Goal: Obtain resource: Download file/media

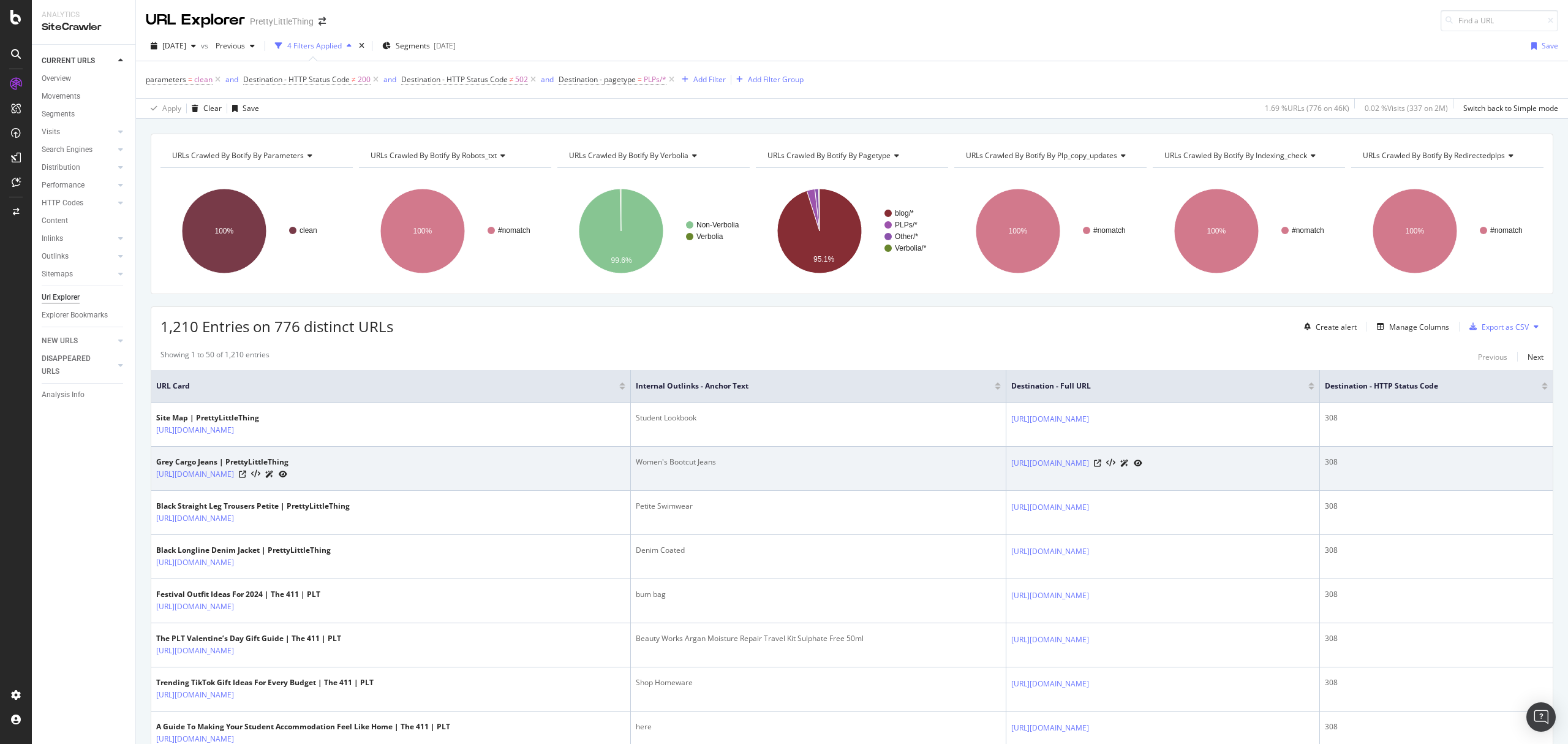
click at [1289, 489] on td "https://www.prettylittlething.com/clothing/jeans/bootcut-jeans.html" at bounding box center [1162, 468] width 314 height 44
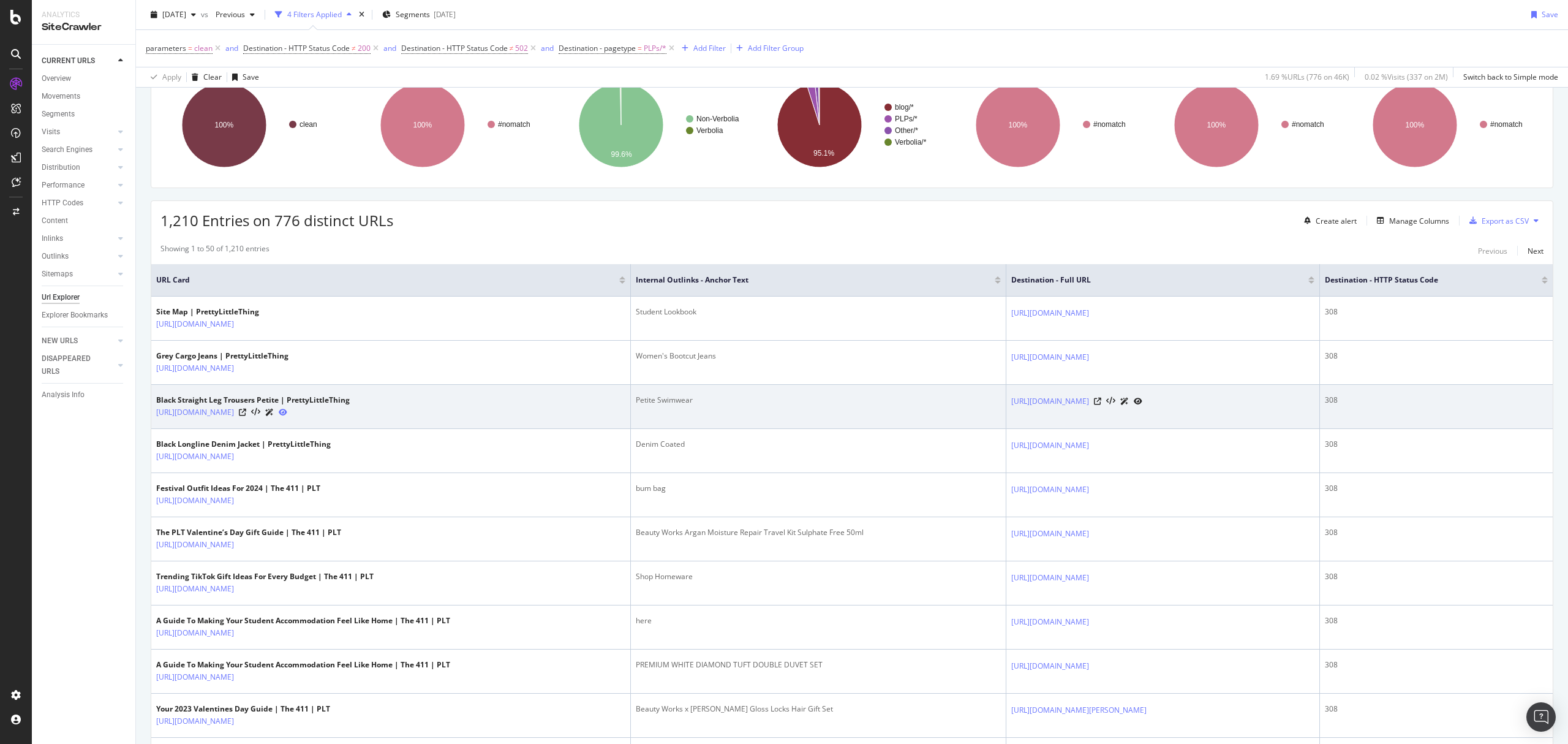
scroll to position [81, 0]
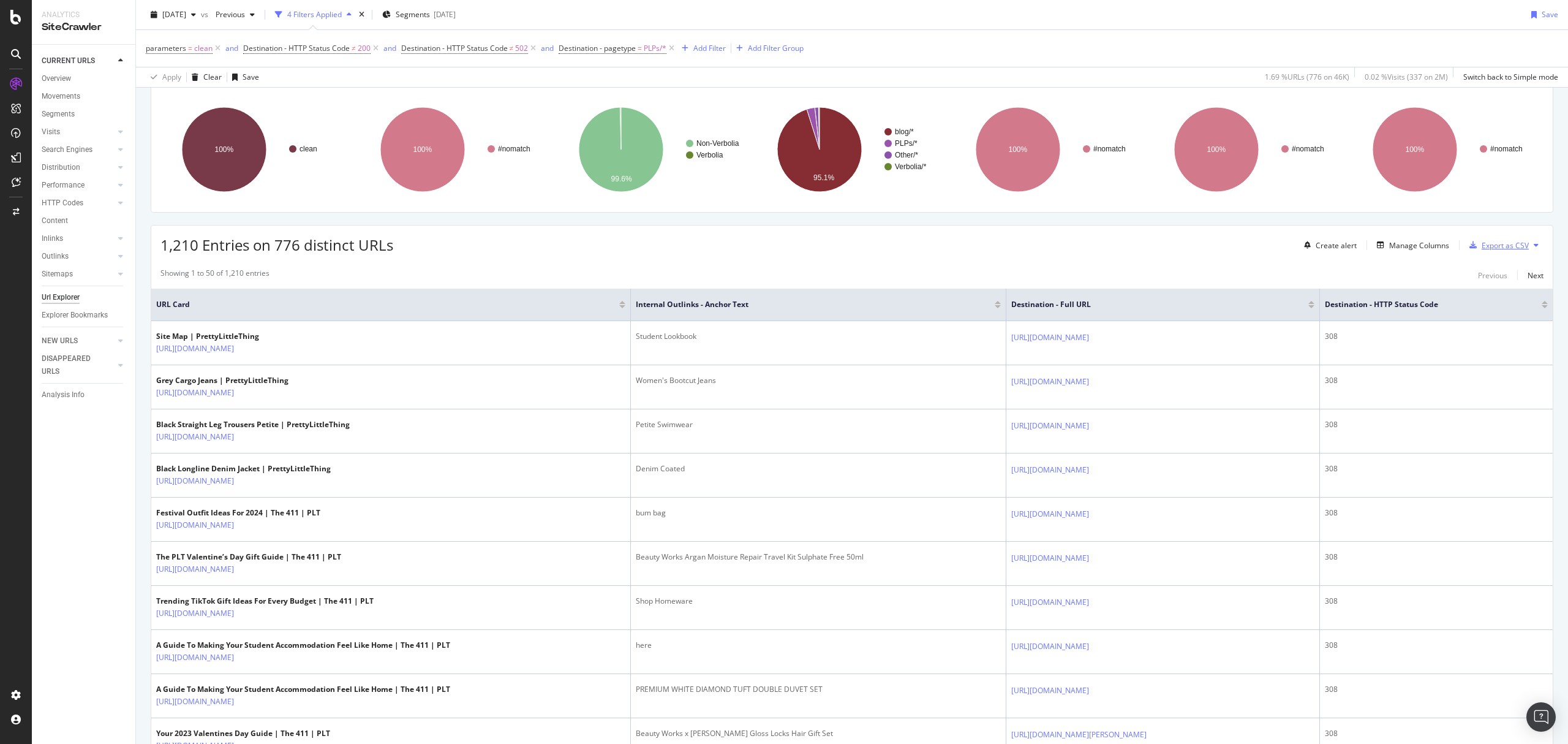
click at [1493, 248] on div "Export as CSV" at bounding box center [1505, 245] width 47 height 11
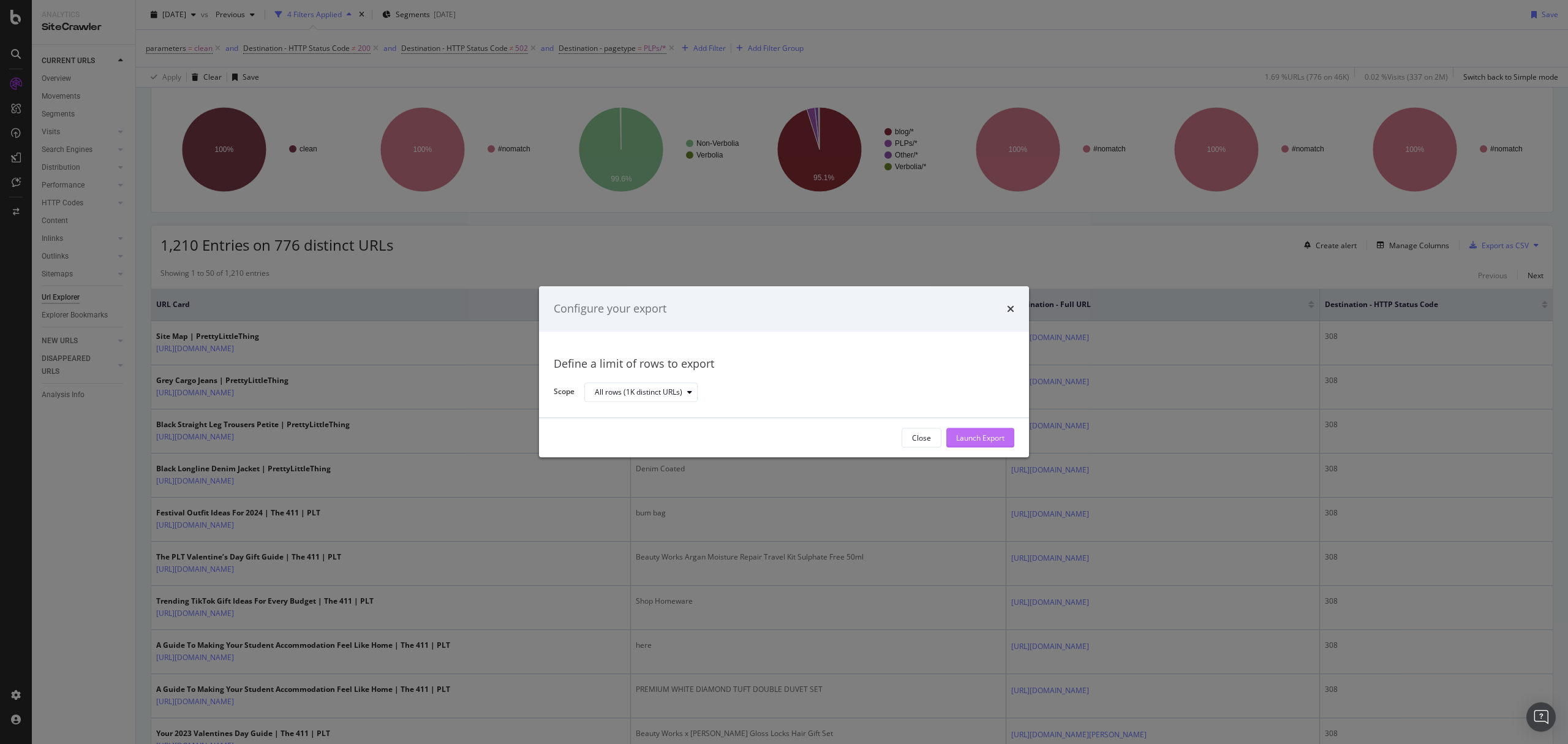
click at [973, 439] on div "Launch Export" at bounding box center [980, 437] width 48 height 11
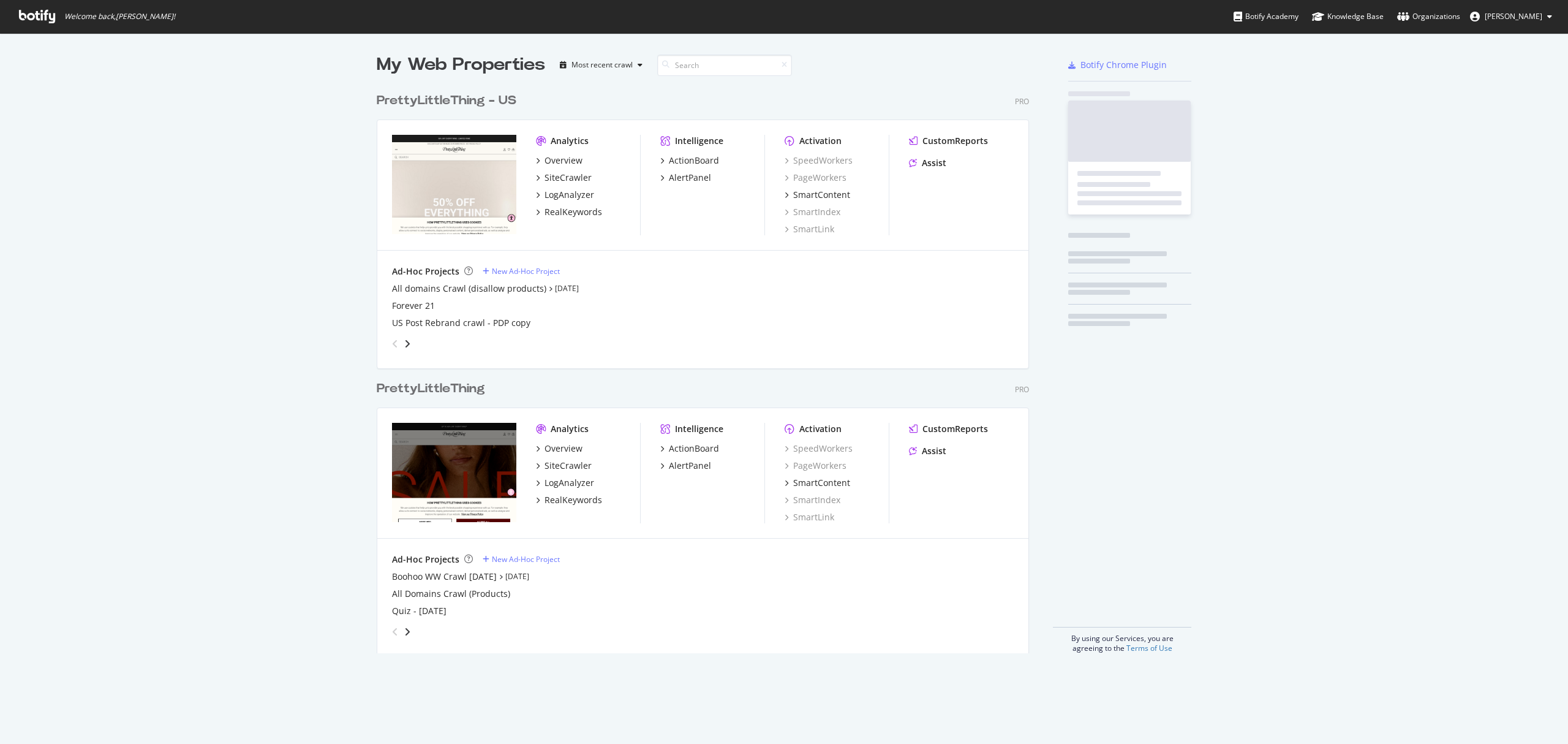
scroll to position [564, 650]
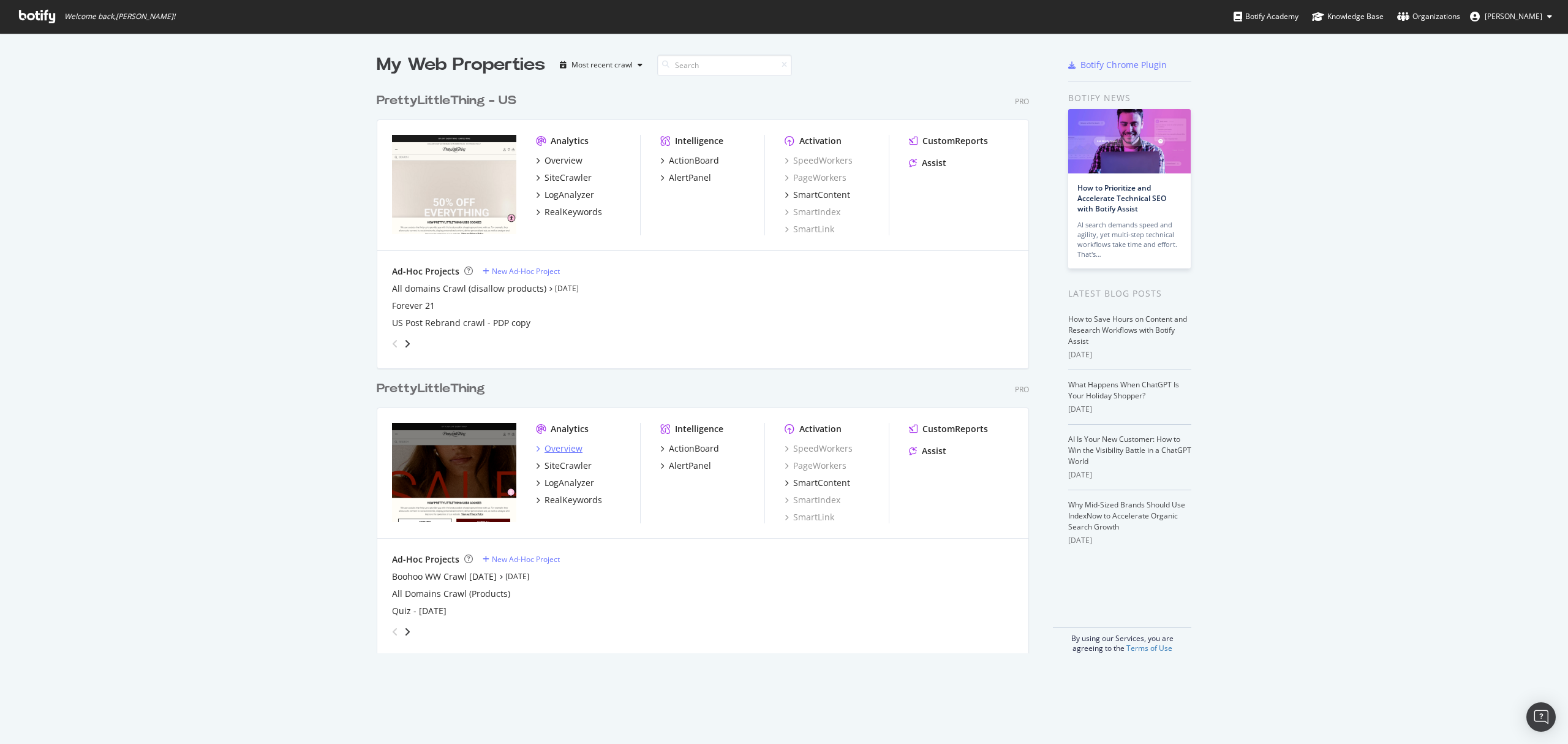
click at [544, 447] on div "Overview" at bounding box center [563, 448] width 38 height 12
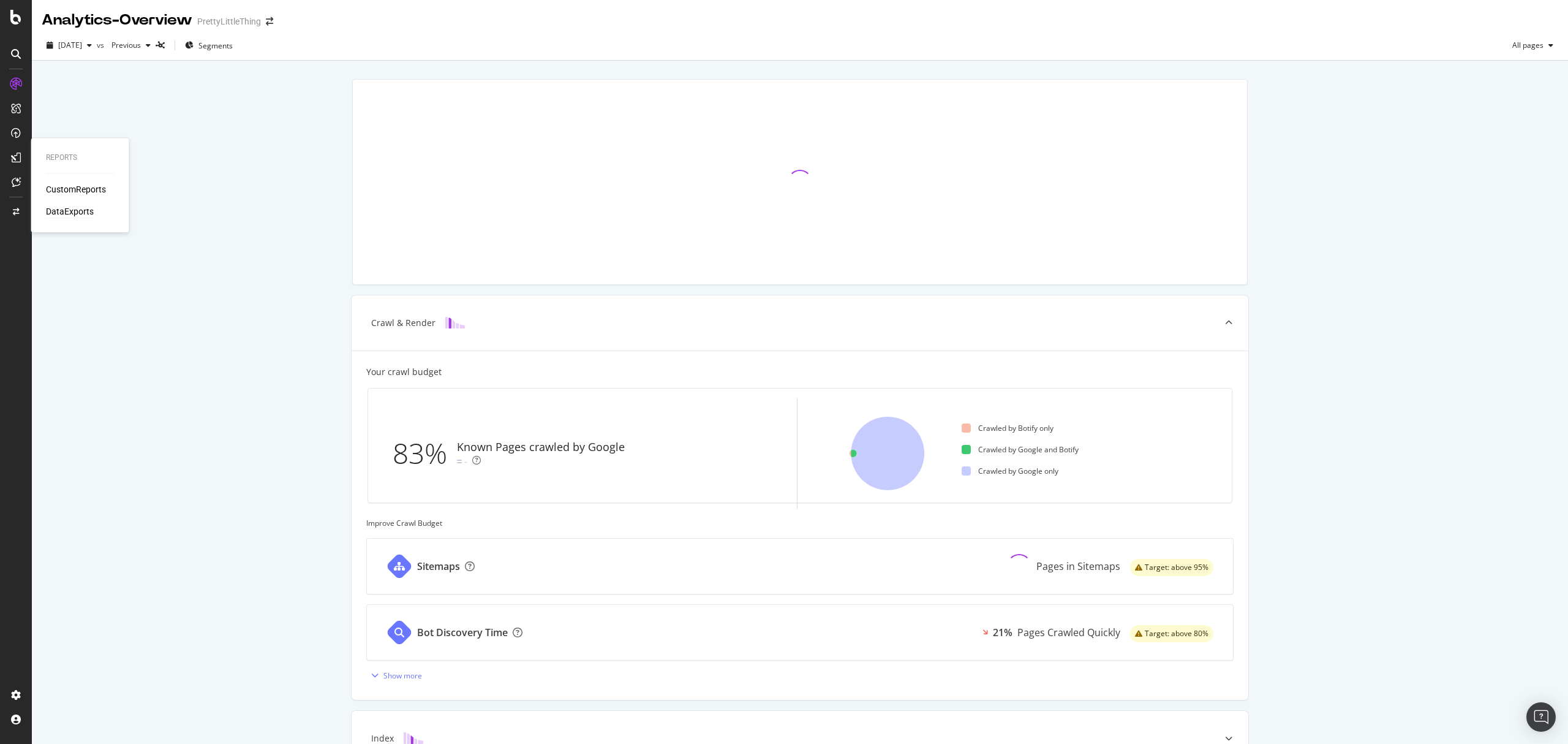
click at [60, 213] on div "DataExports" at bounding box center [69, 211] width 48 height 12
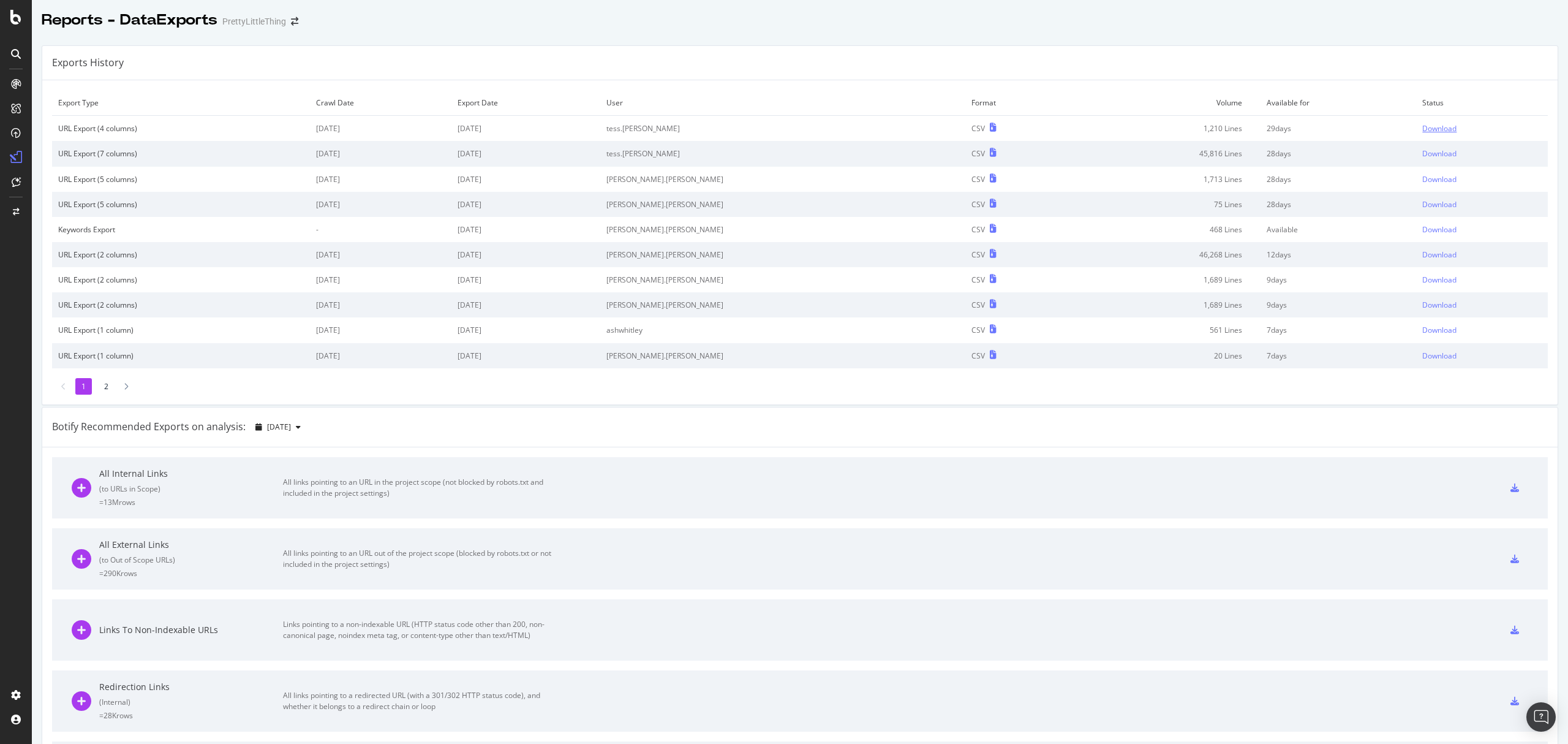
click at [1422, 128] on div "Download" at bounding box center [1439, 128] width 34 height 11
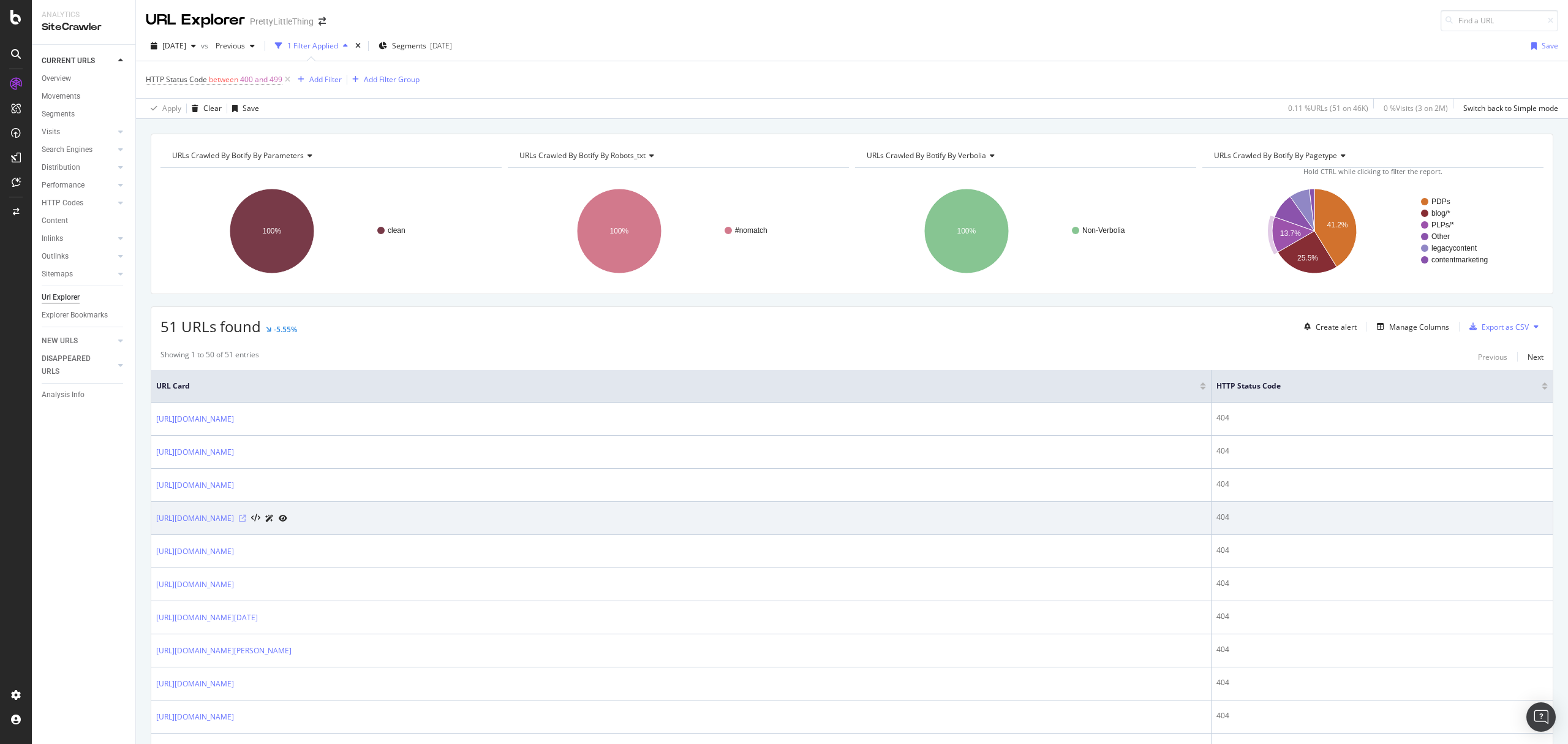
click at [246, 520] on icon at bounding box center [242, 518] width 7 height 7
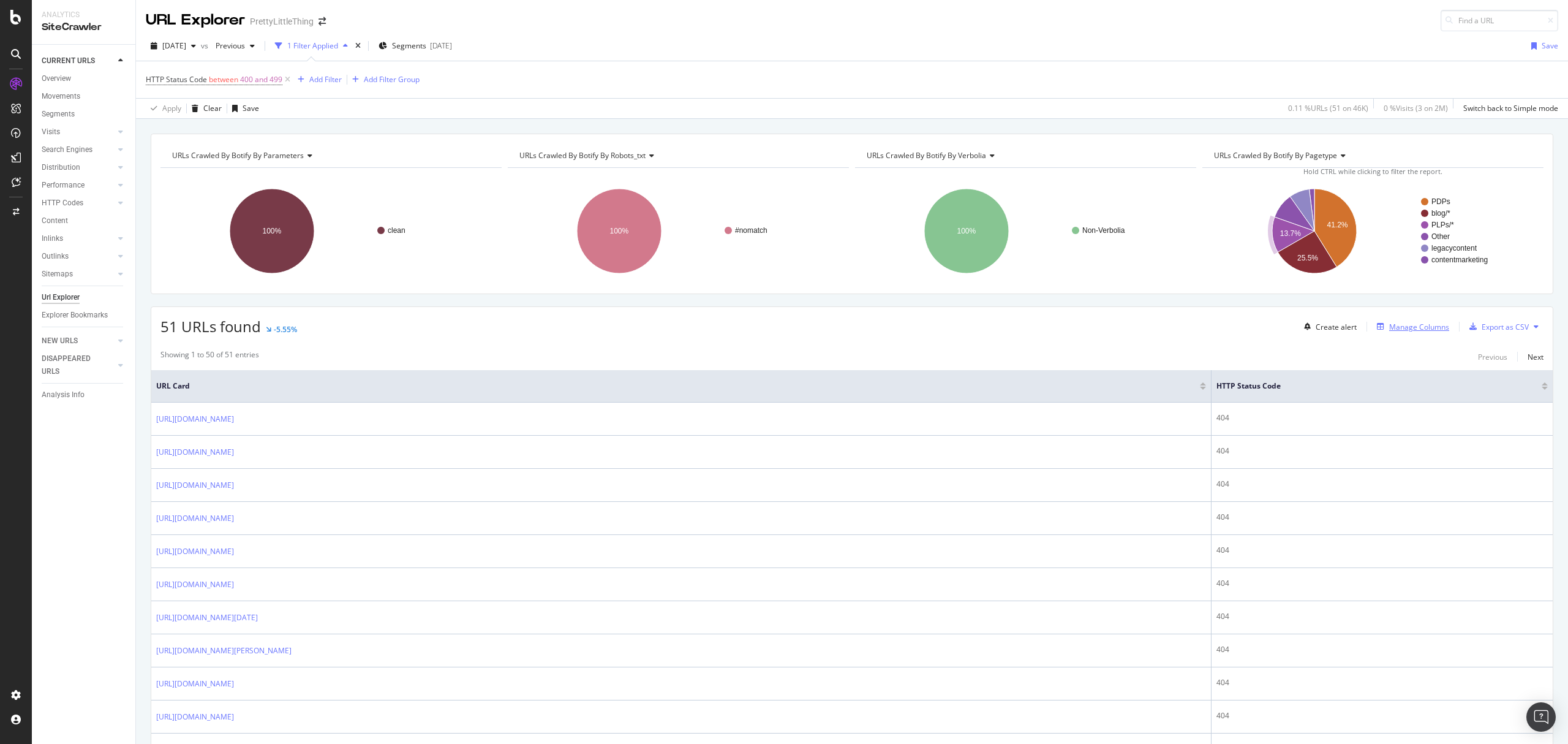
click at [1402, 321] on div "Manage Columns" at bounding box center [1410, 326] width 77 height 13
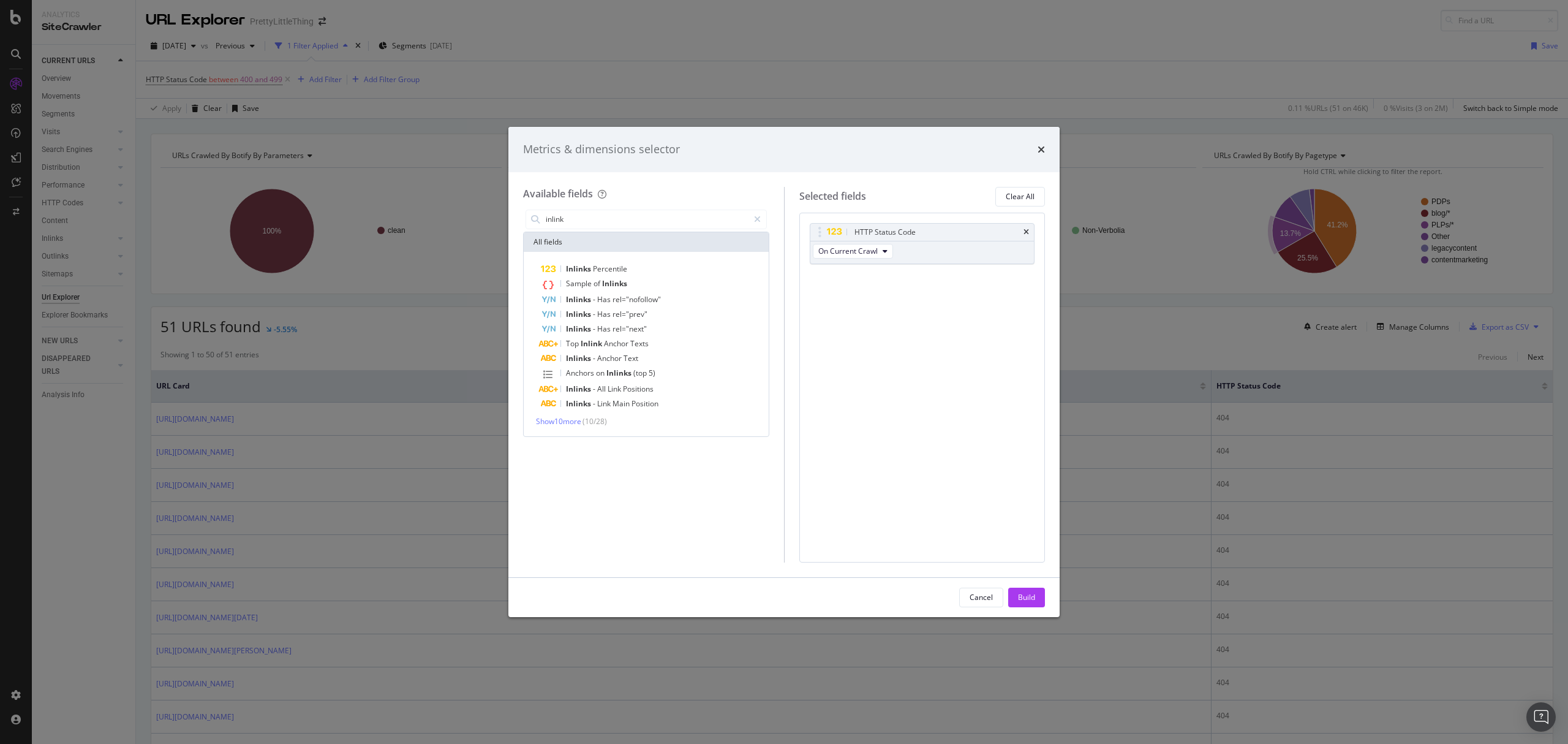
drag, startPoint x: 586, startPoint y: 221, endPoint x: 471, endPoint y: 220, distance: 115.0
click at [471, 220] on div "Metrics & dimensions selector Available fields inlink All fields Inlinks Percen…" at bounding box center [784, 372] width 1568 height 744
type input "n"
type input "inlink"
click at [555, 418] on span "Show 10 more" at bounding box center [558, 421] width 46 height 11
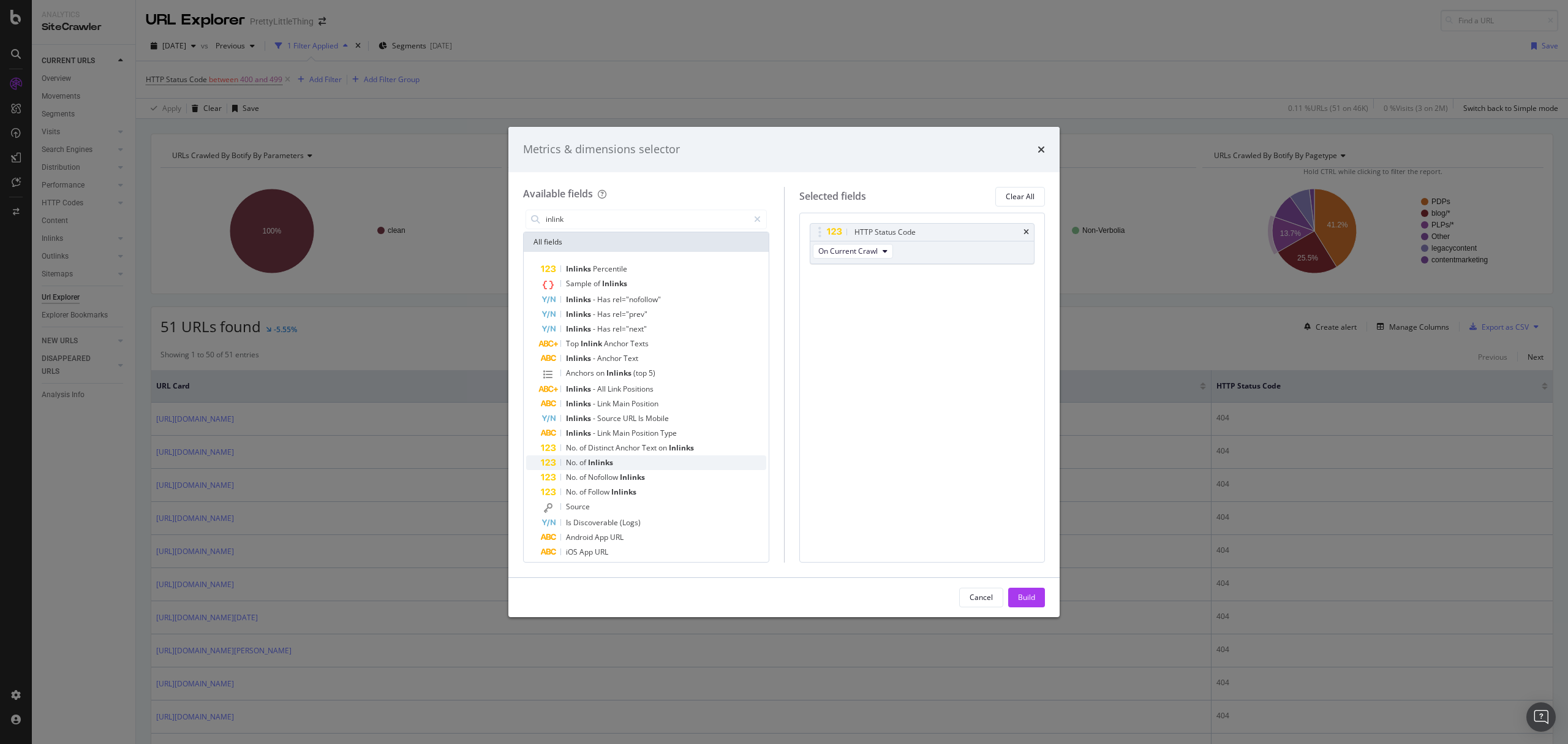
click at [658, 464] on div "No. of Inlinks" at bounding box center [653, 463] width 225 height 15
click at [1018, 590] on div "Build" at bounding box center [1026, 597] width 17 height 18
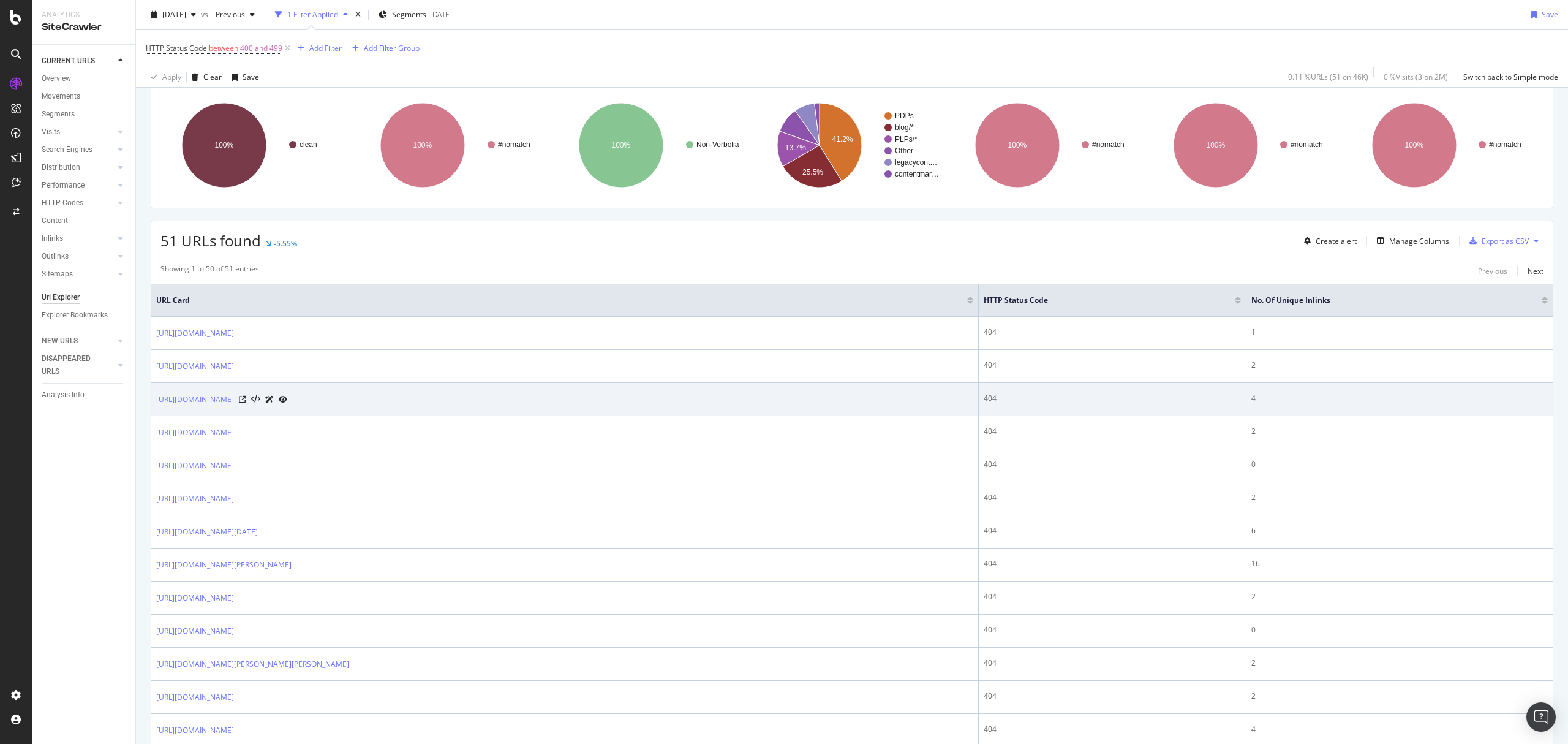
scroll to position [81, 0]
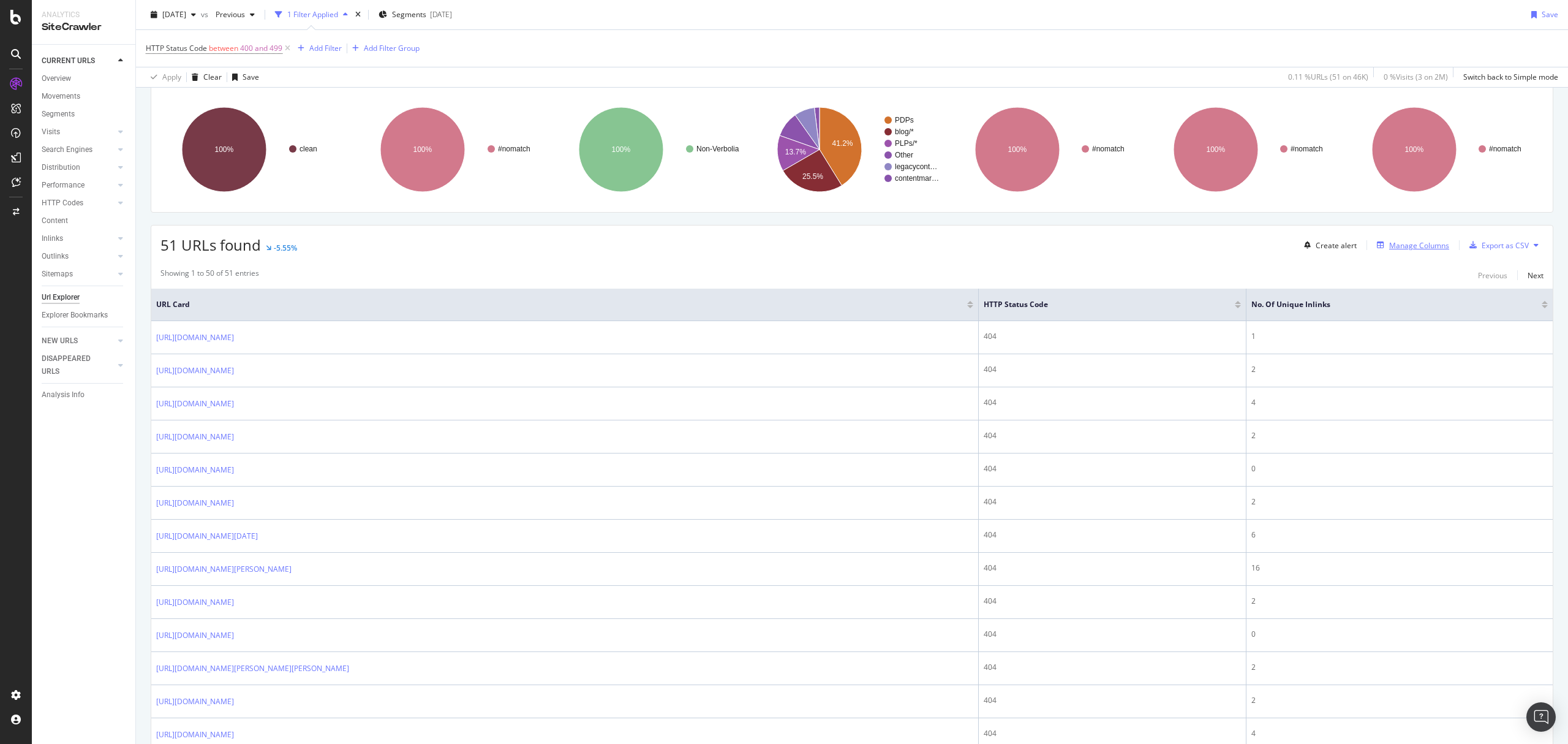
click at [1389, 250] on div "Manage Columns" at bounding box center [1419, 245] width 60 height 11
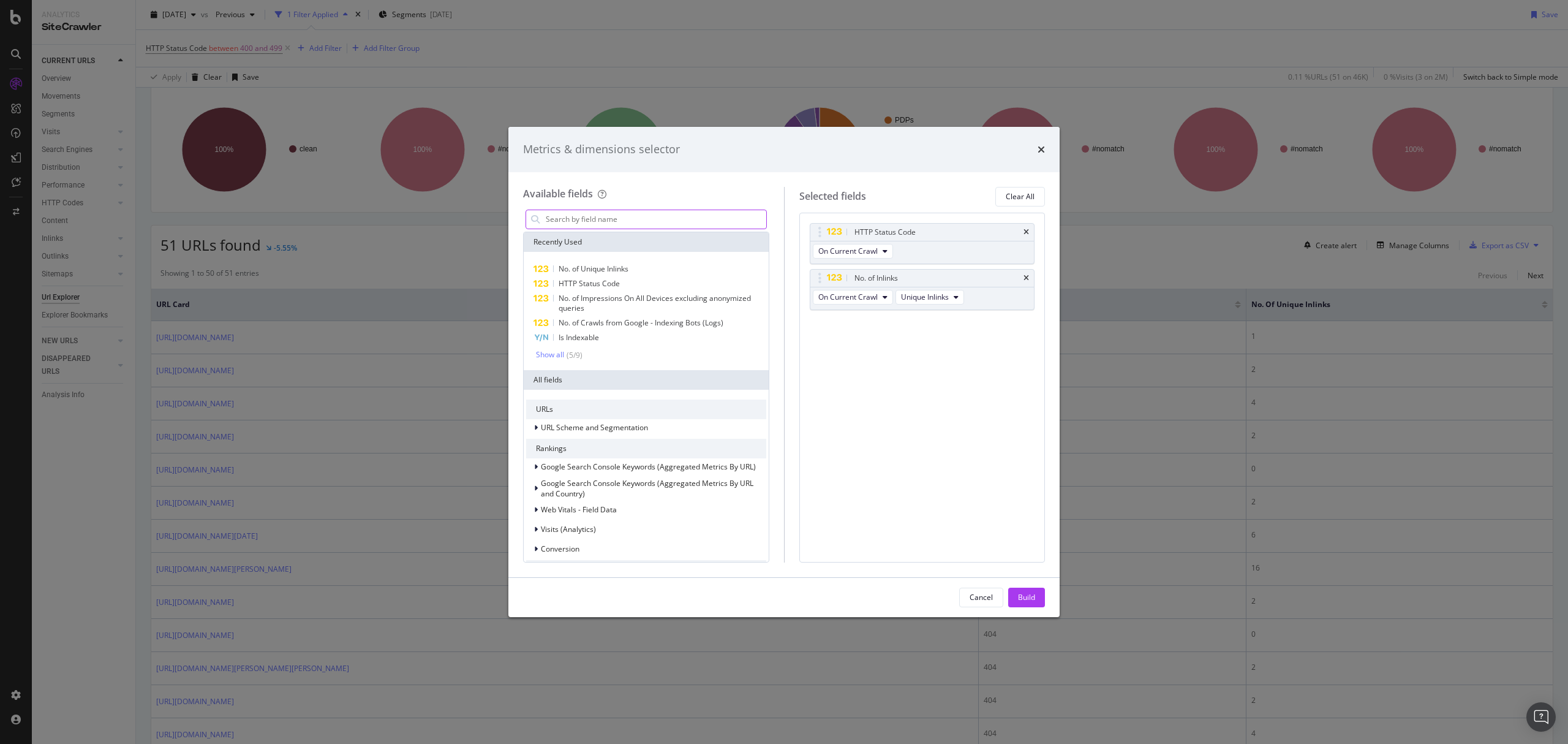
click at [616, 227] on input "modal" at bounding box center [655, 219] width 222 height 18
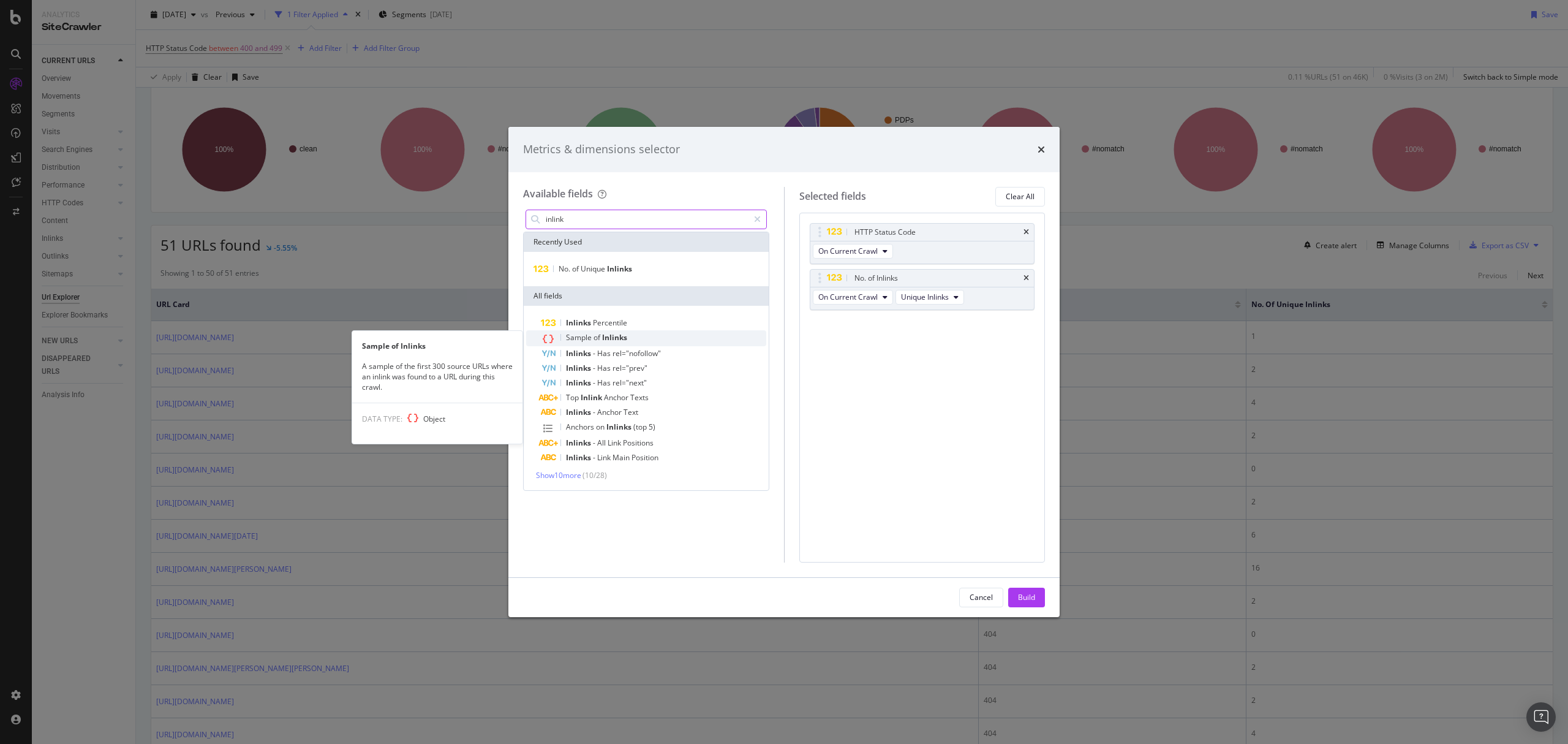
type input "inlink"
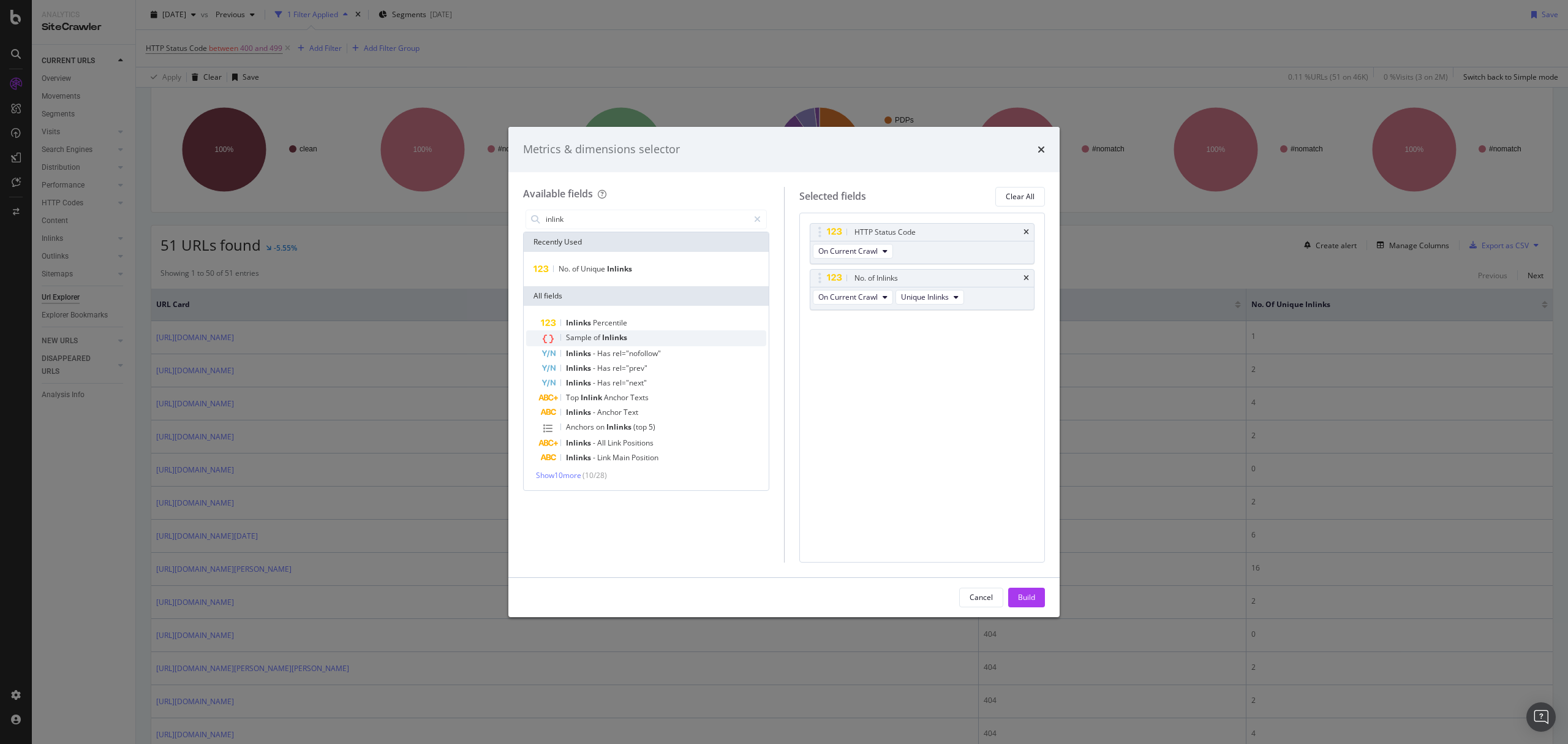
click at [599, 335] on span "of" at bounding box center [598, 337] width 8 height 11
click at [1021, 592] on div "Build" at bounding box center [1026, 597] width 17 height 11
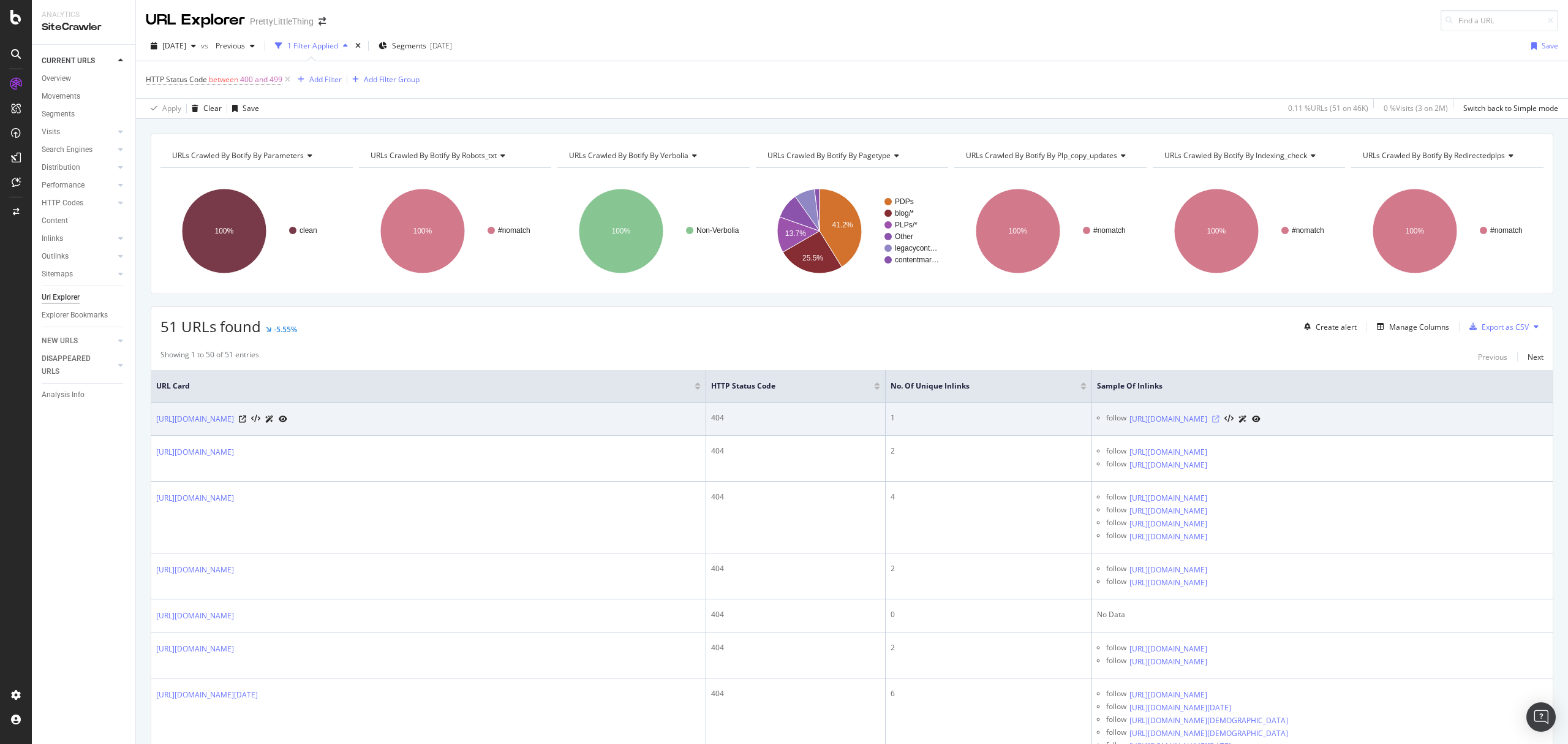
click at [1219, 423] on icon at bounding box center [1216, 419] width 7 height 7
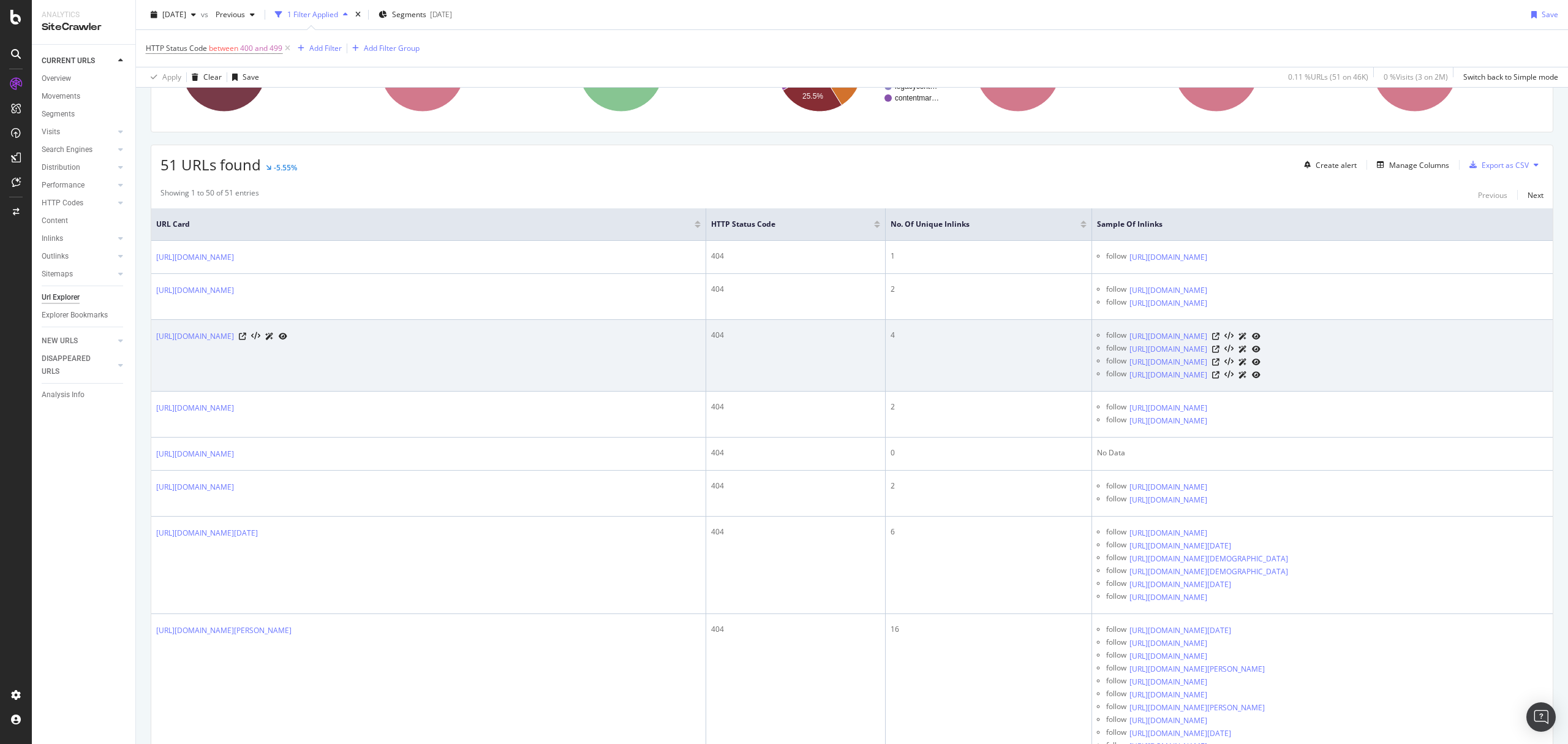
scroll to position [163, 0]
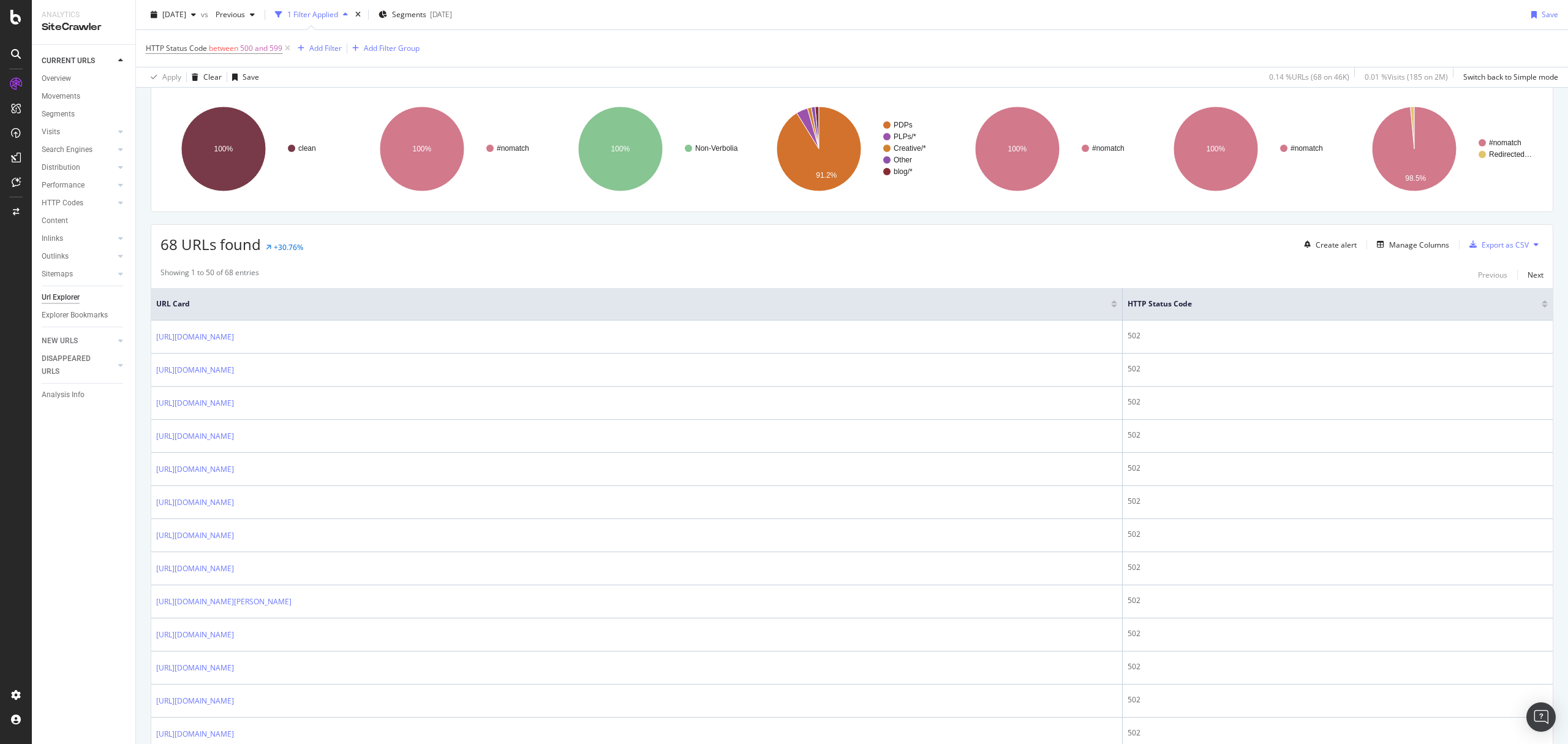
scroll to position [72, 0]
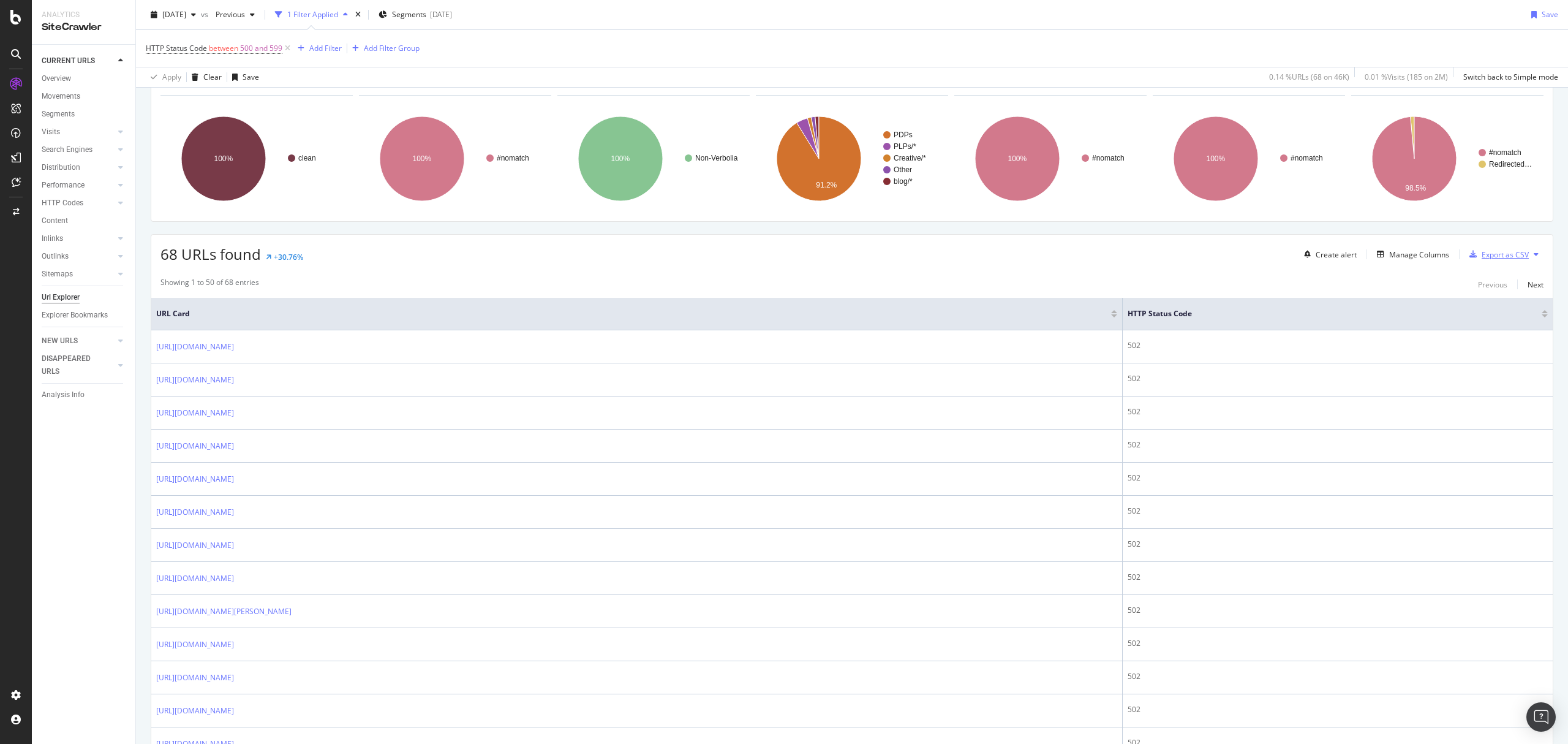
click at [1497, 258] on div "Export as CSV" at bounding box center [1505, 254] width 47 height 11
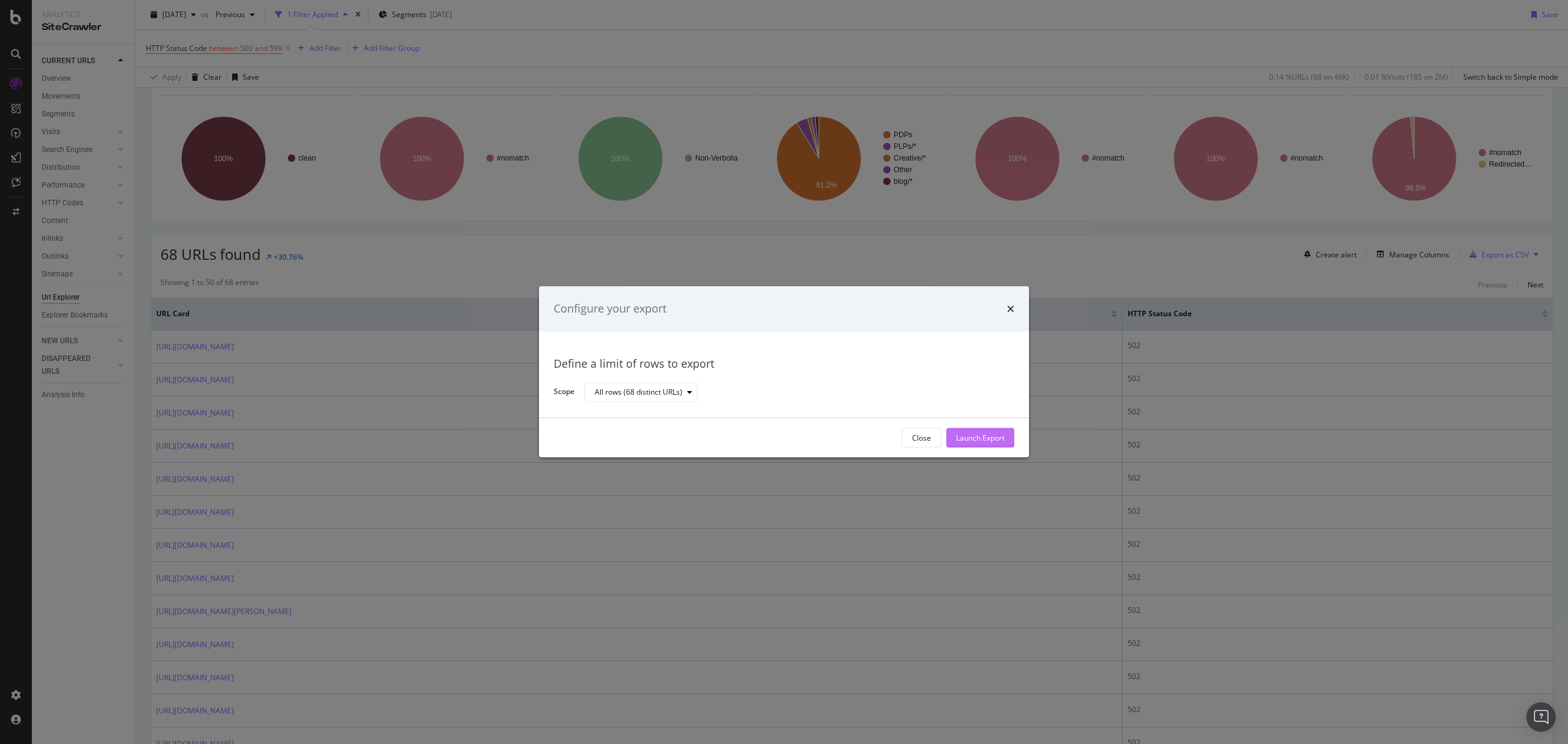
click at [998, 440] on div "Launch Export" at bounding box center [980, 437] width 48 height 11
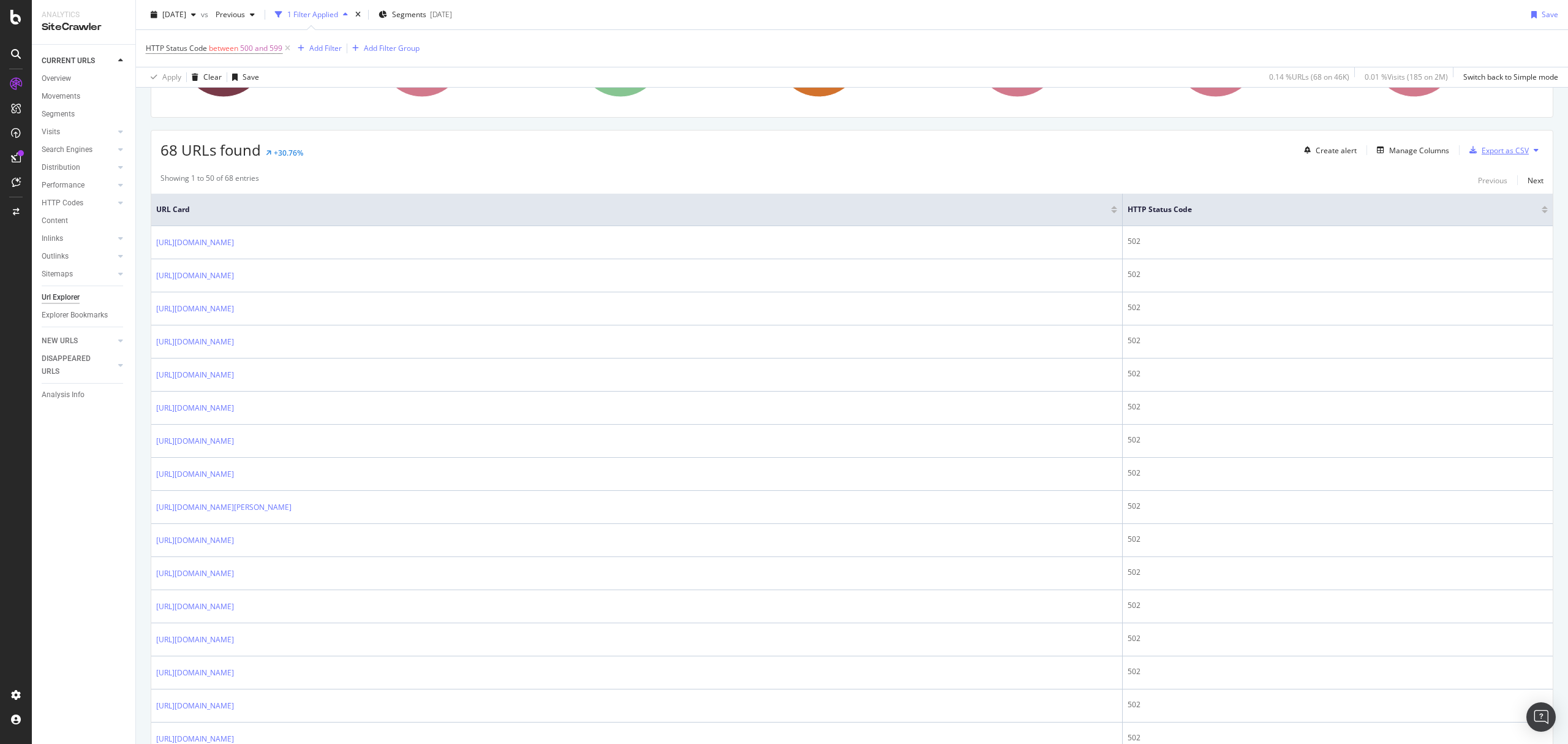
scroll to position [81, 0]
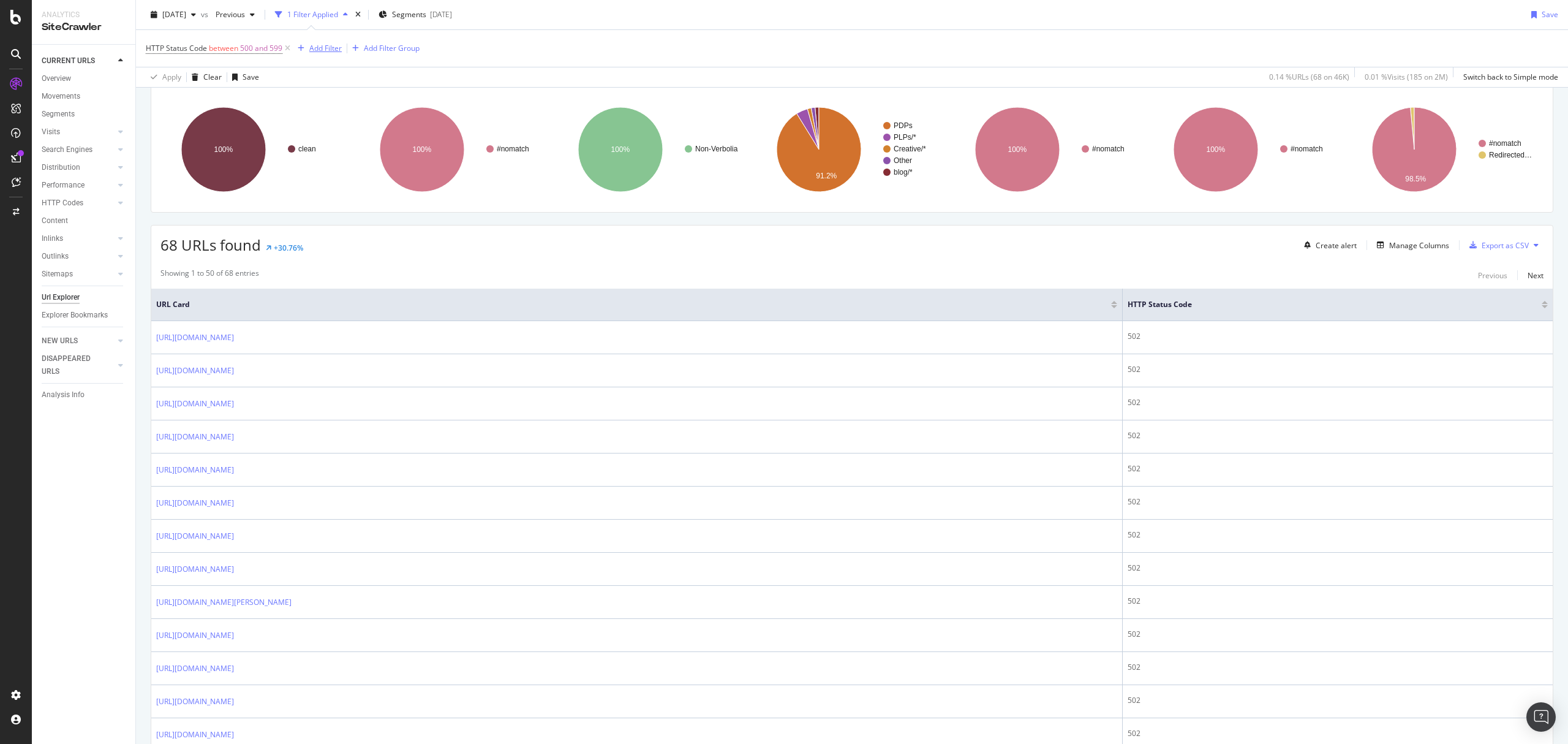
click at [327, 45] on div "Add Filter" at bounding box center [326, 48] width 32 height 11
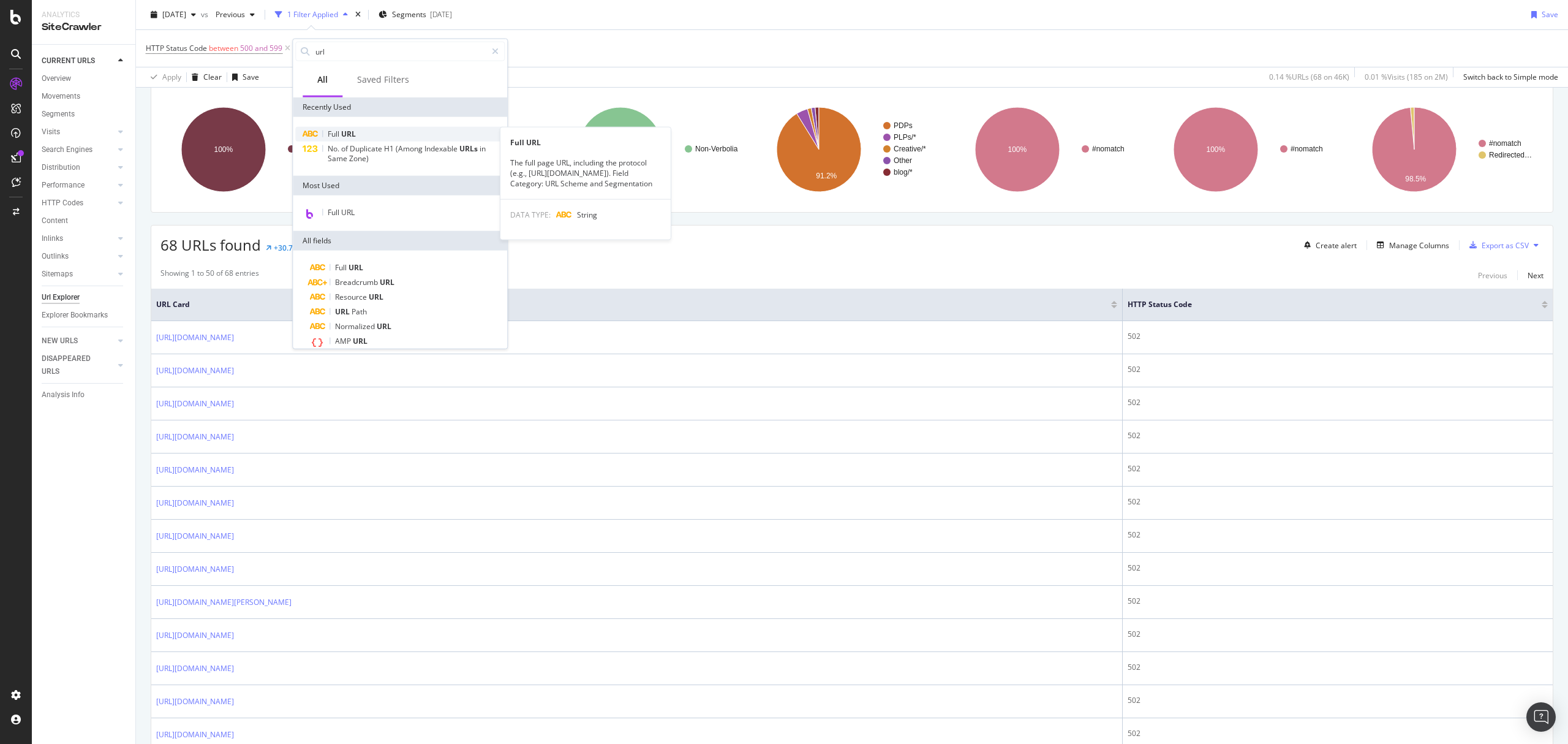
type input "url"
click at [341, 130] on span "URL" at bounding box center [348, 133] width 15 height 11
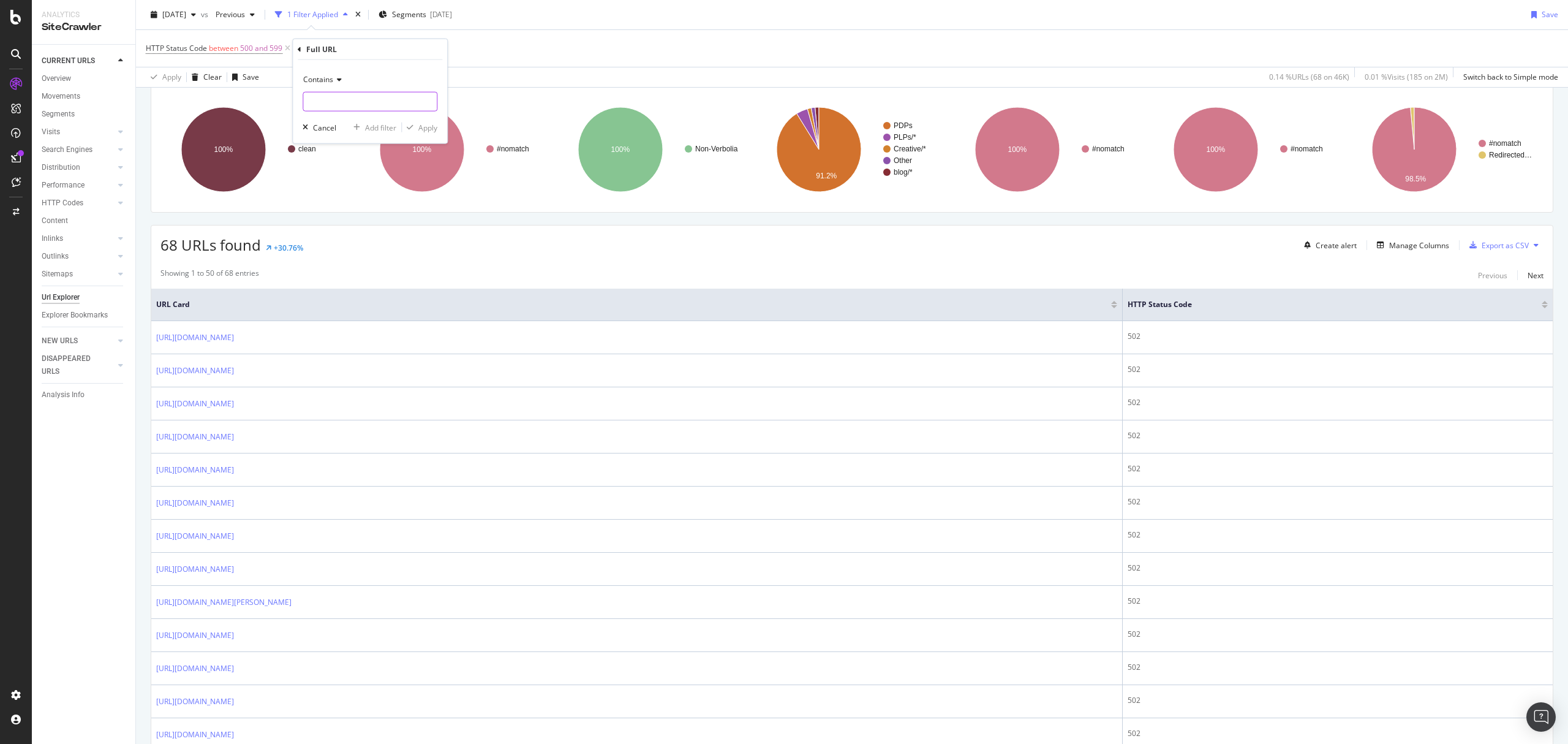
click at [341, 94] on input "text" at bounding box center [370, 102] width 133 height 20
type input "test"
click at [415, 126] on div "button" at bounding box center [410, 127] width 17 height 7
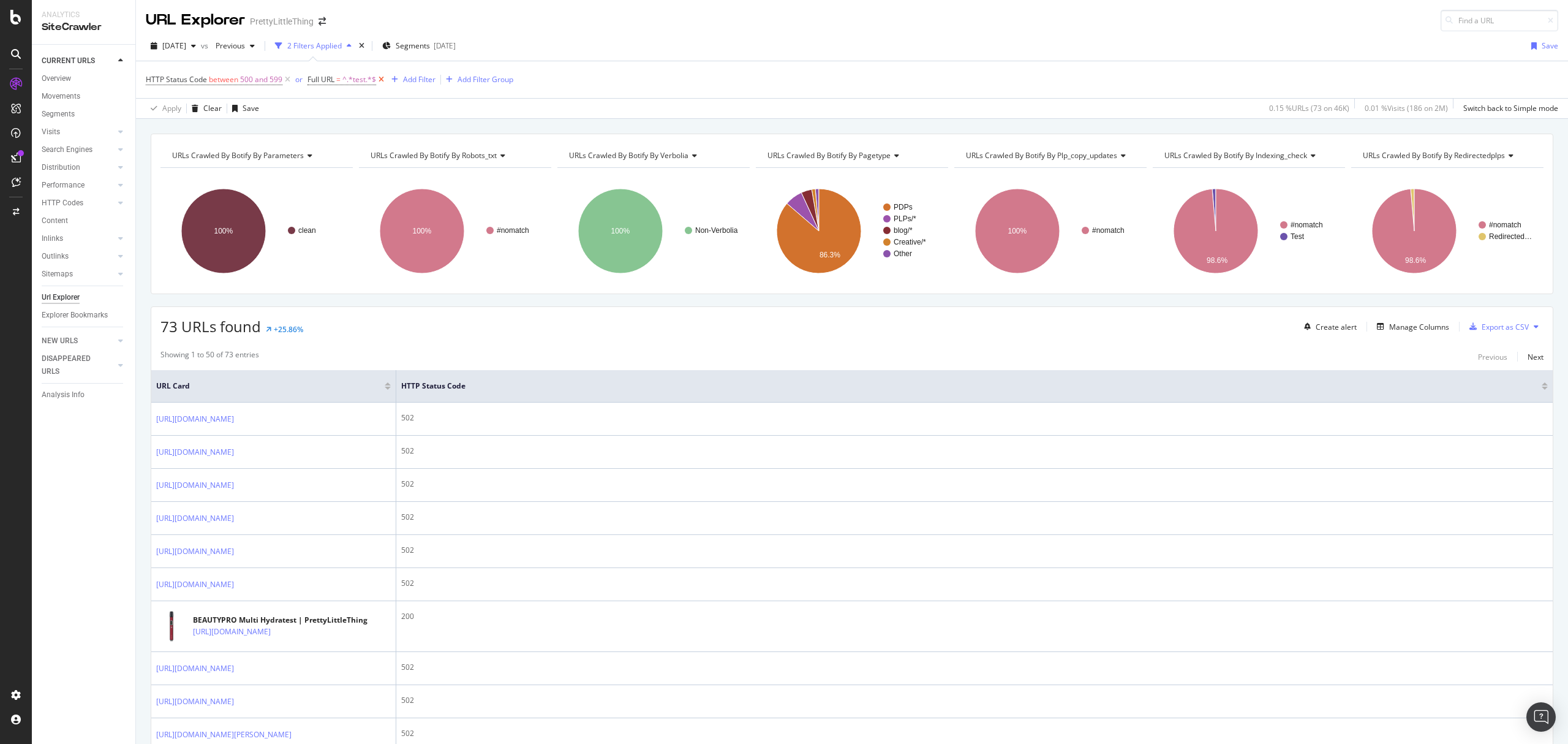
click at [381, 81] on icon at bounding box center [381, 79] width 11 height 12
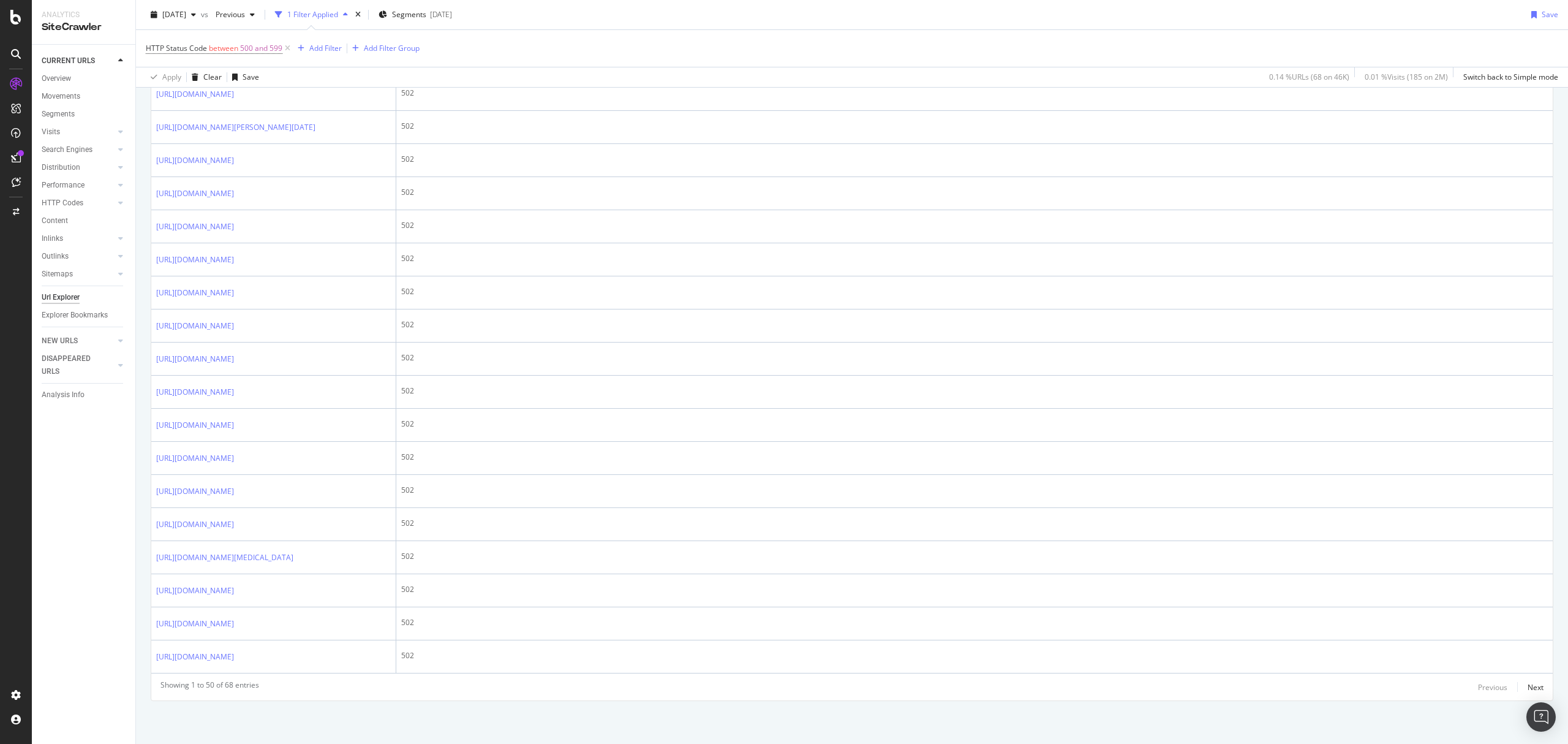
scroll to position [1979, 0]
click at [328, 51] on div "Add Filter" at bounding box center [326, 48] width 32 height 11
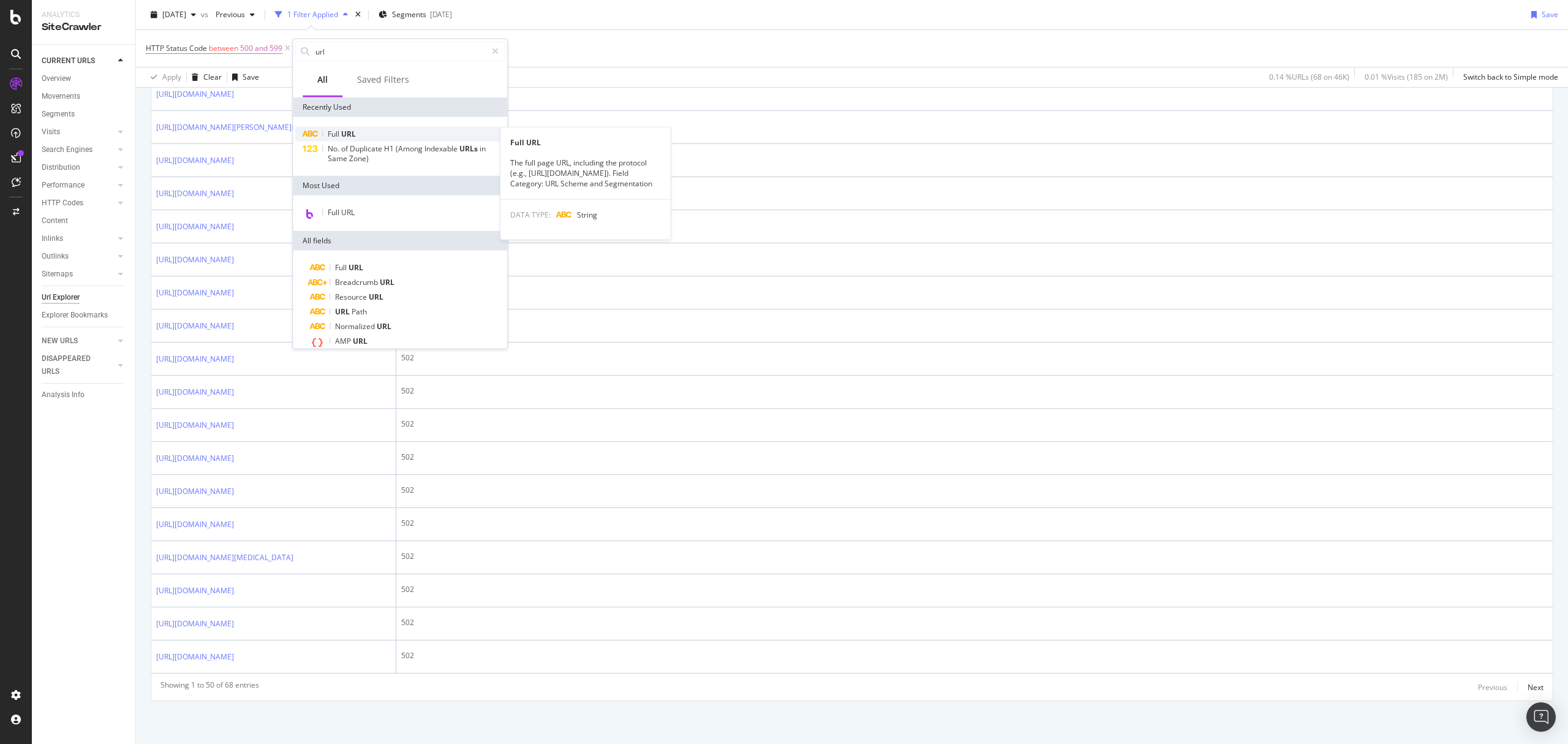
click at [345, 136] on span "URL" at bounding box center [348, 133] width 15 height 11
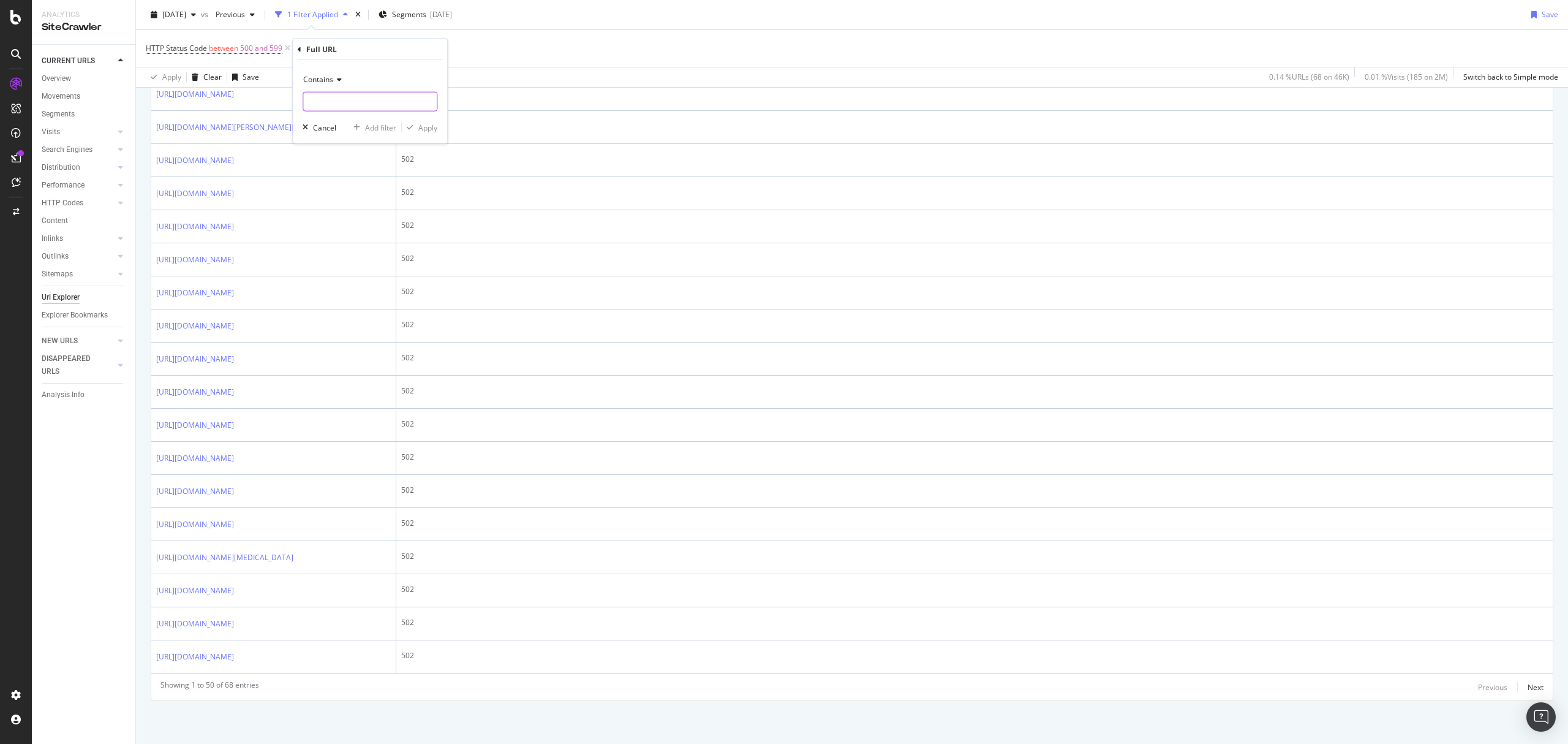
click at [355, 104] on input "text" at bounding box center [370, 102] width 133 height 20
paste input "https://www.prettylittlething.com/test.html"
type input "https://www.prettylittlething.com/test.html"
click at [415, 124] on div "button" at bounding box center [410, 127] width 17 height 7
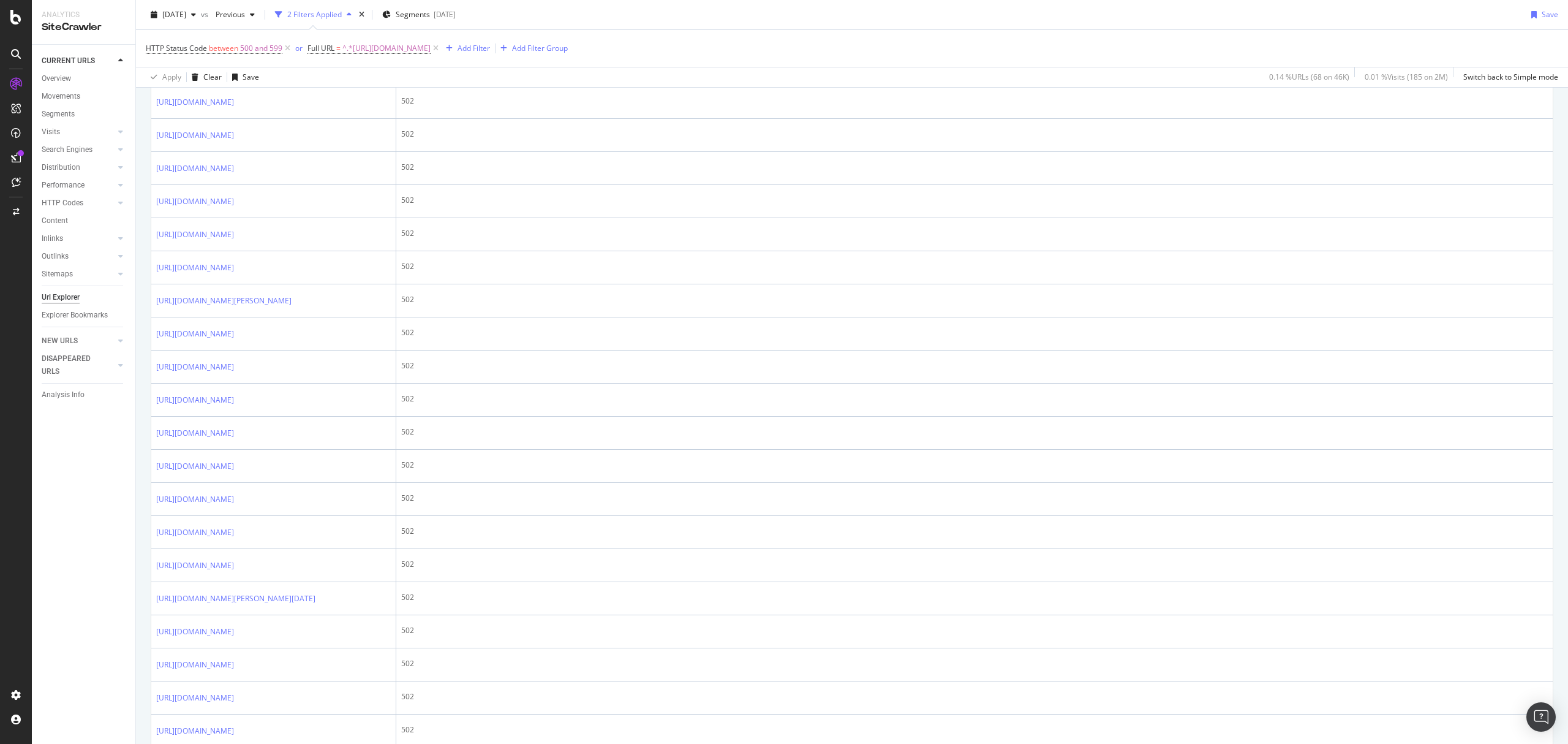
scroll to position [1062, 0]
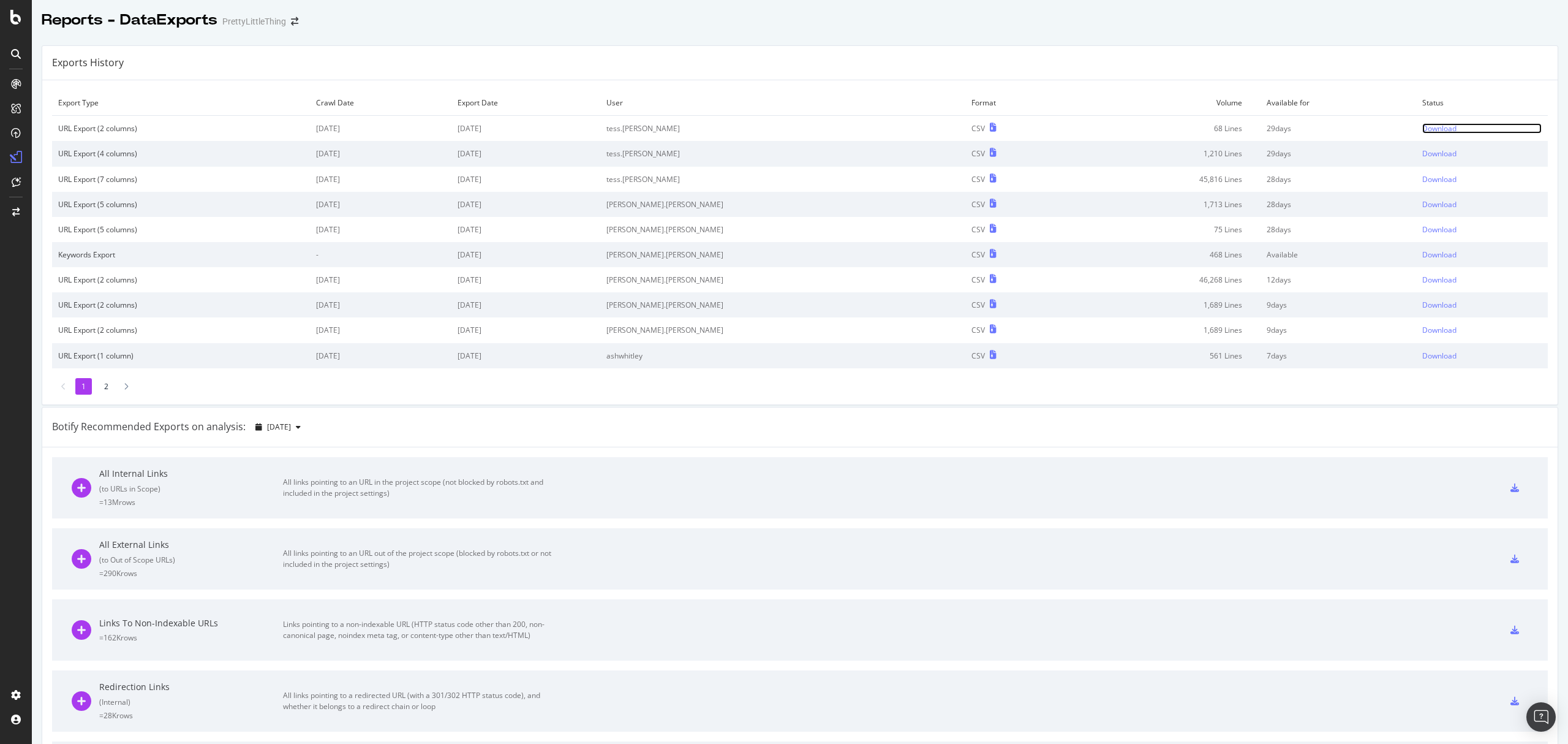
click at [1422, 124] on div "Download" at bounding box center [1439, 128] width 34 height 11
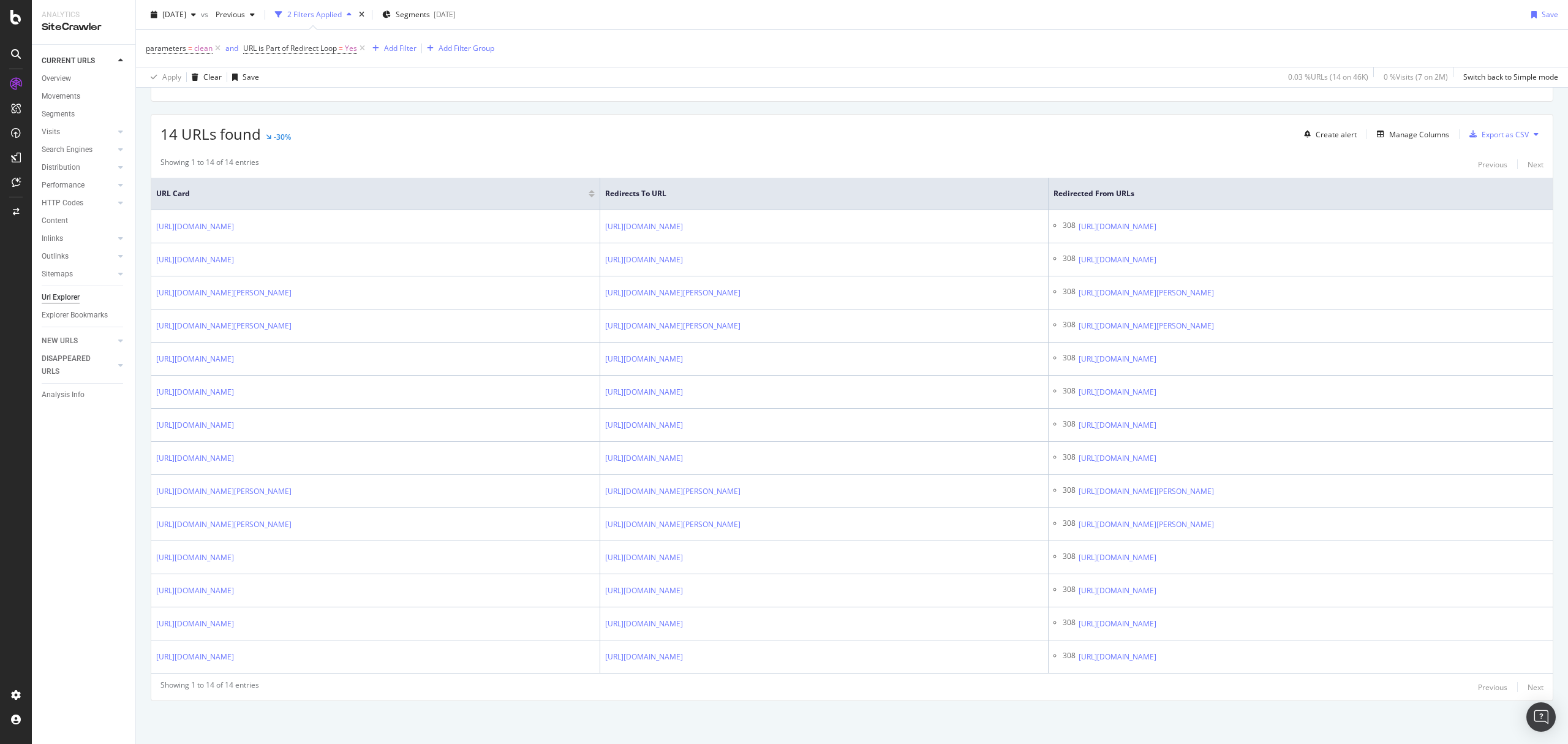
scroll to position [233, 0]
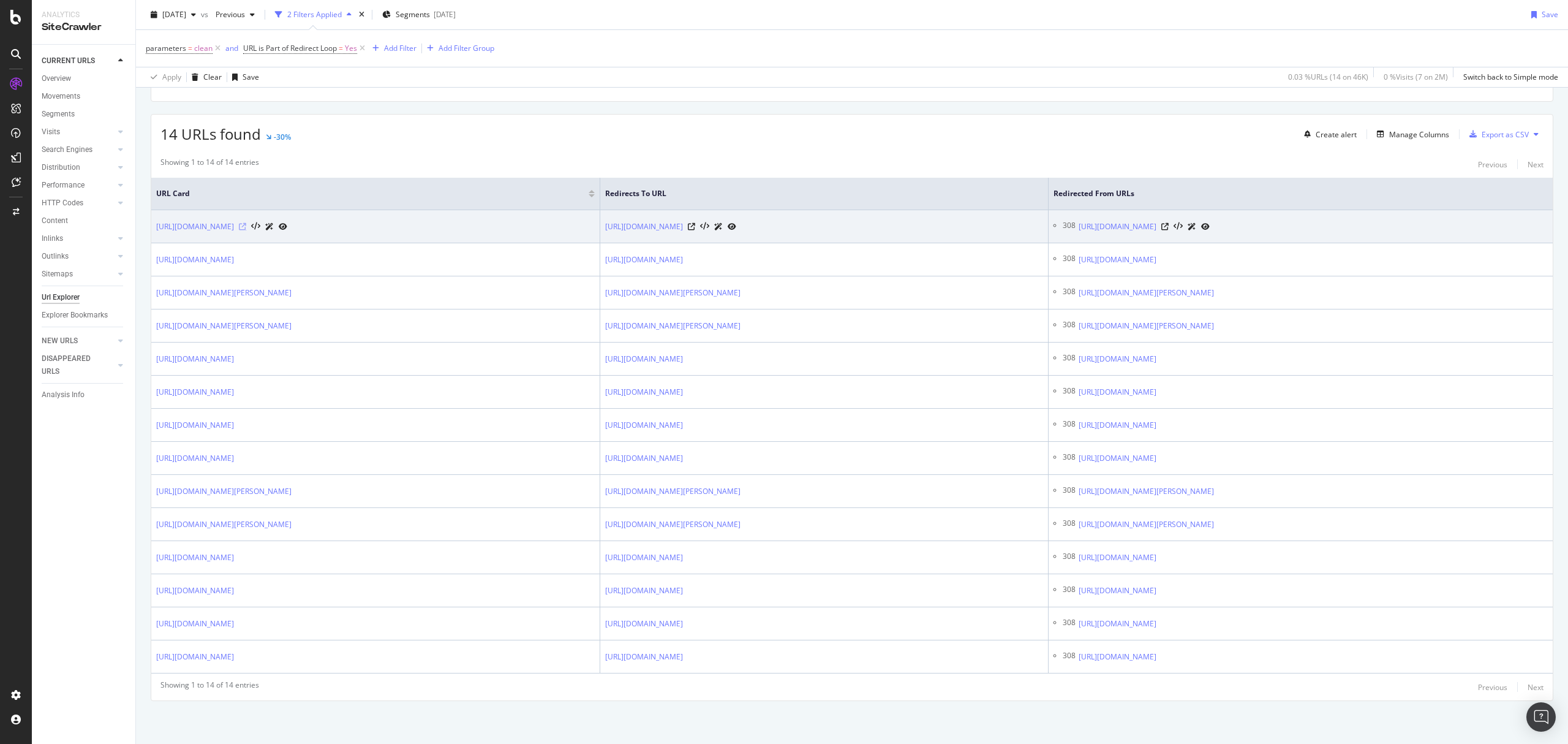
click at [246, 223] on icon at bounding box center [242, 227] width 7 height 7
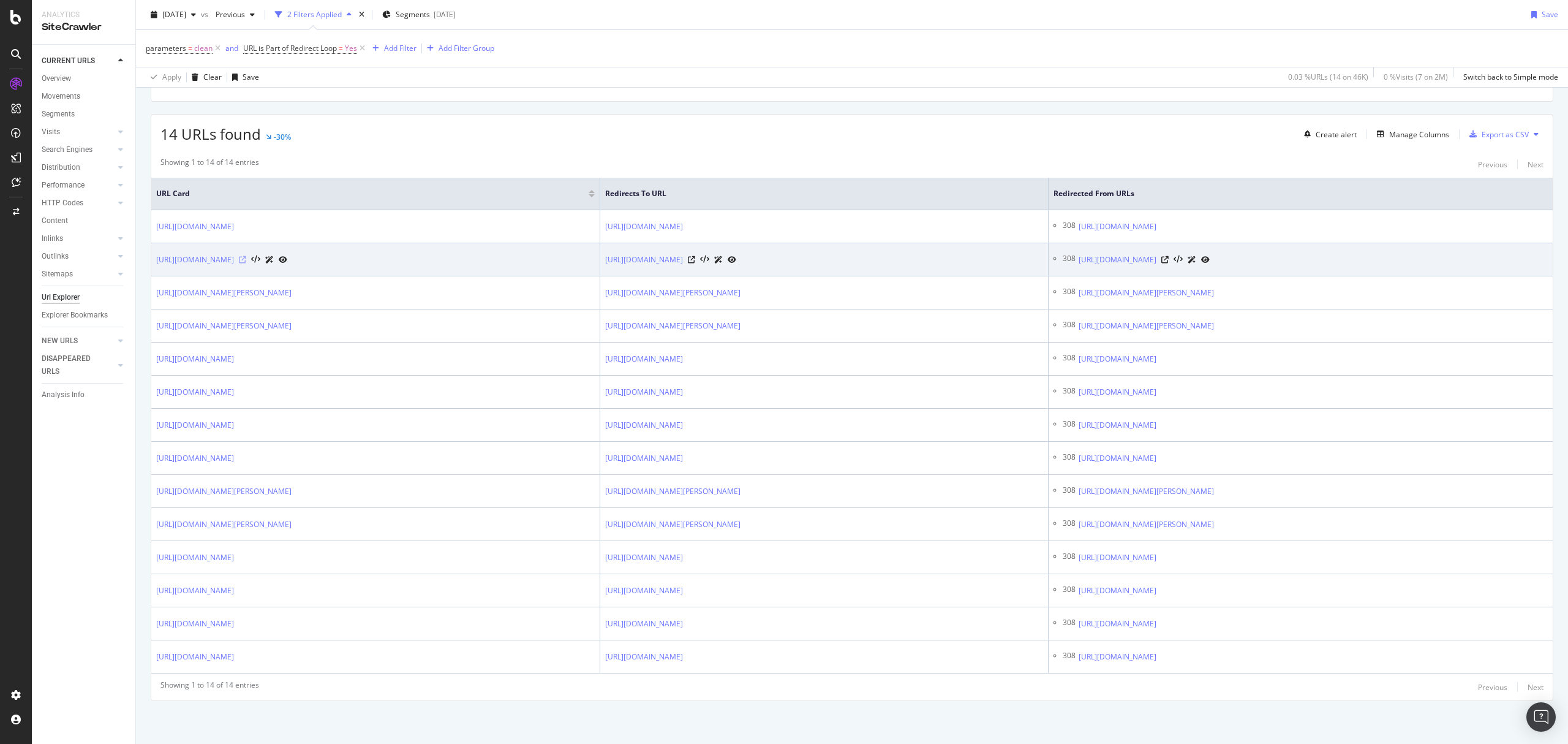
click at [246, 256] on icon at bounding box center [242, 260] width 7 height 7
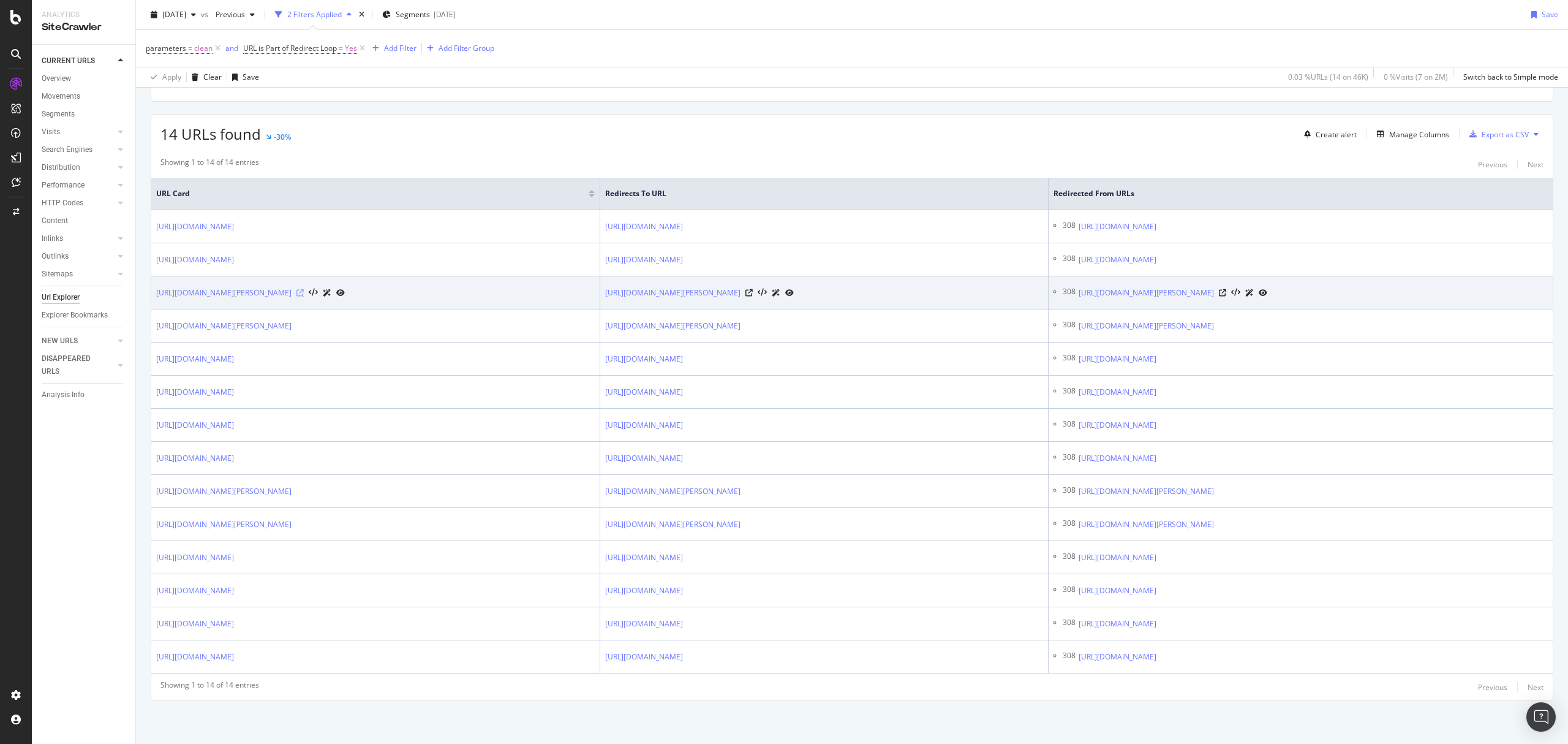
click at [304, 289] on icon at bounding box center [300, 293] width 7 height 7
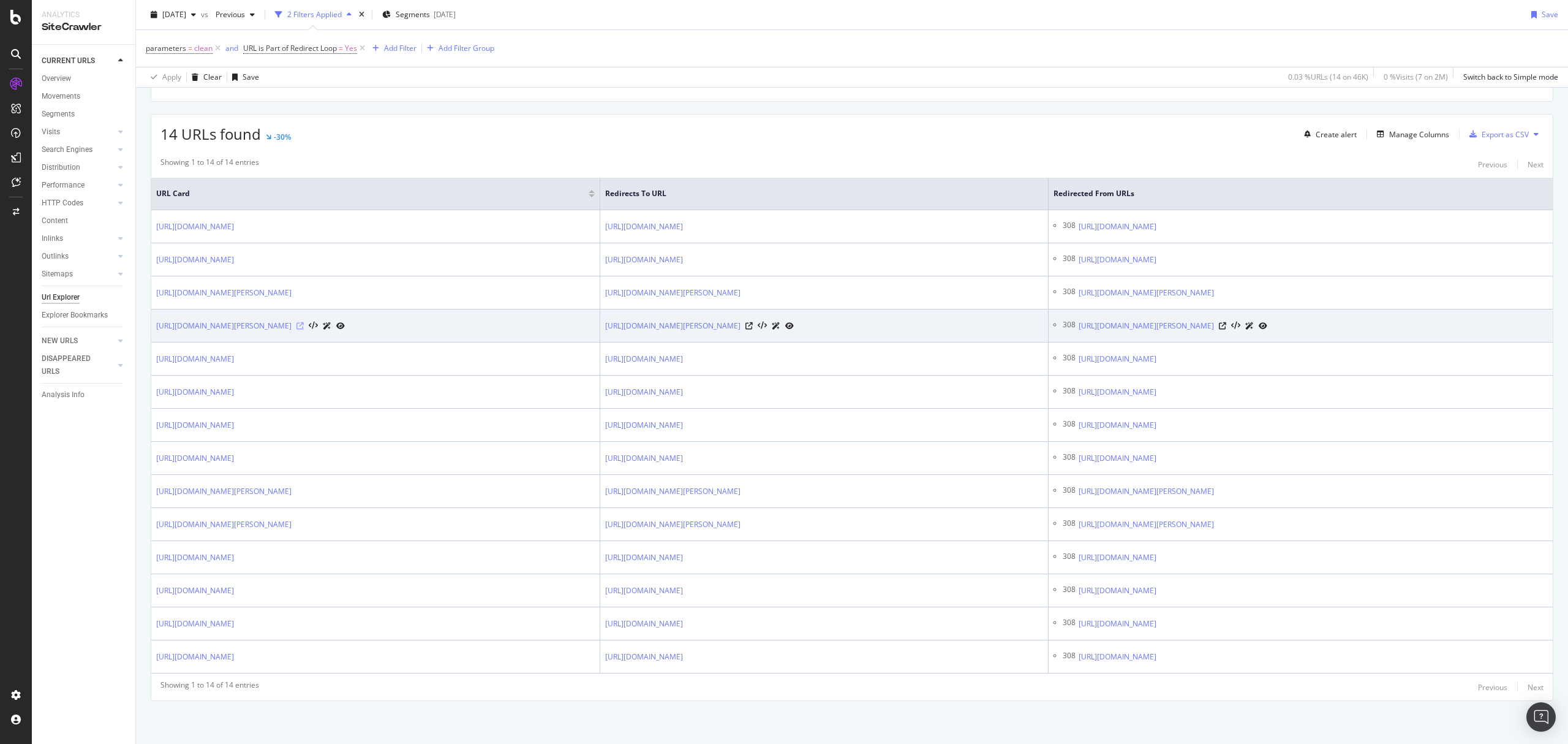
click at [304, 322] on icon at bounding box center [300, 326] width 7 height 7
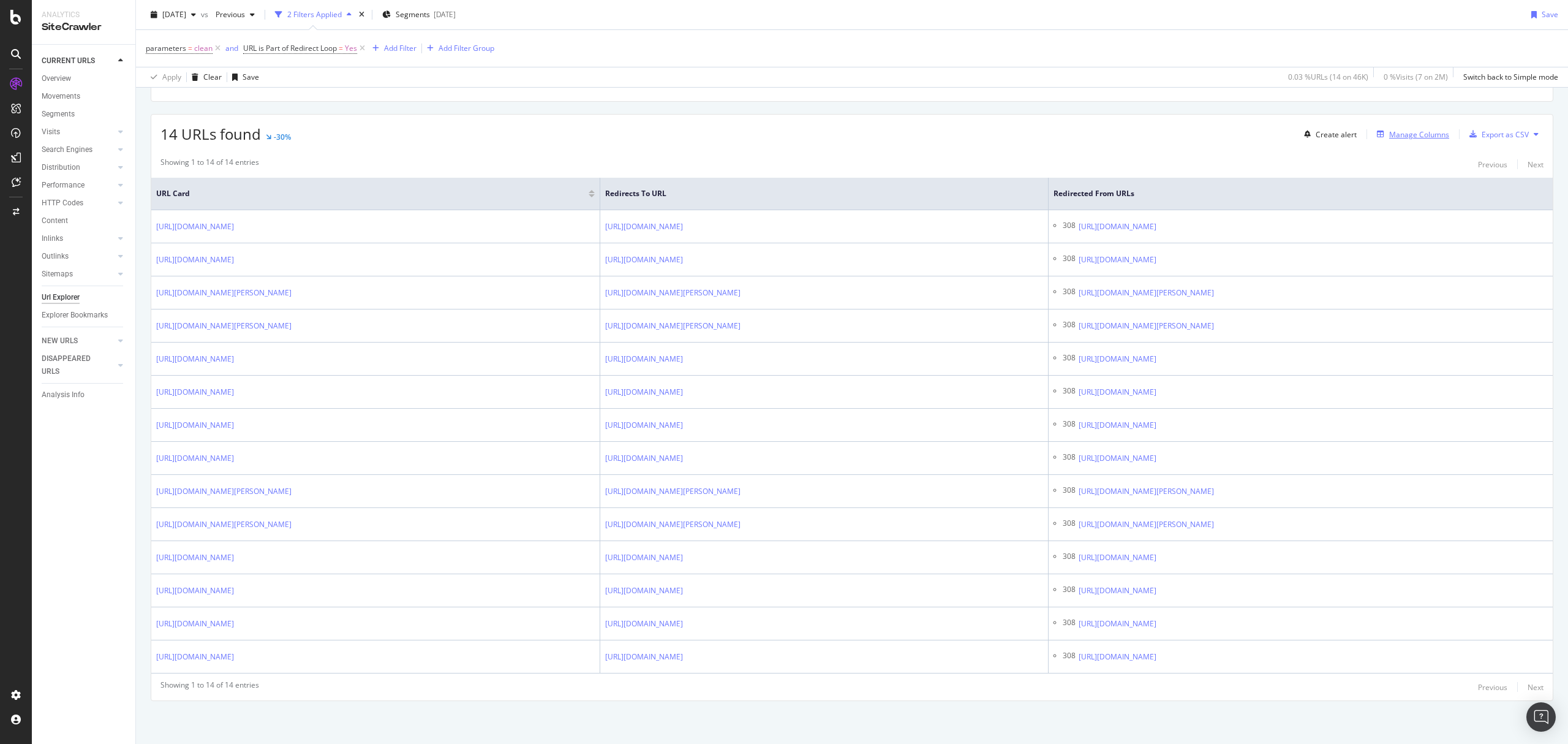
click at [1400, 129] on div "Manage Columns" at bounding box center [1419, 134] width 60 height 11
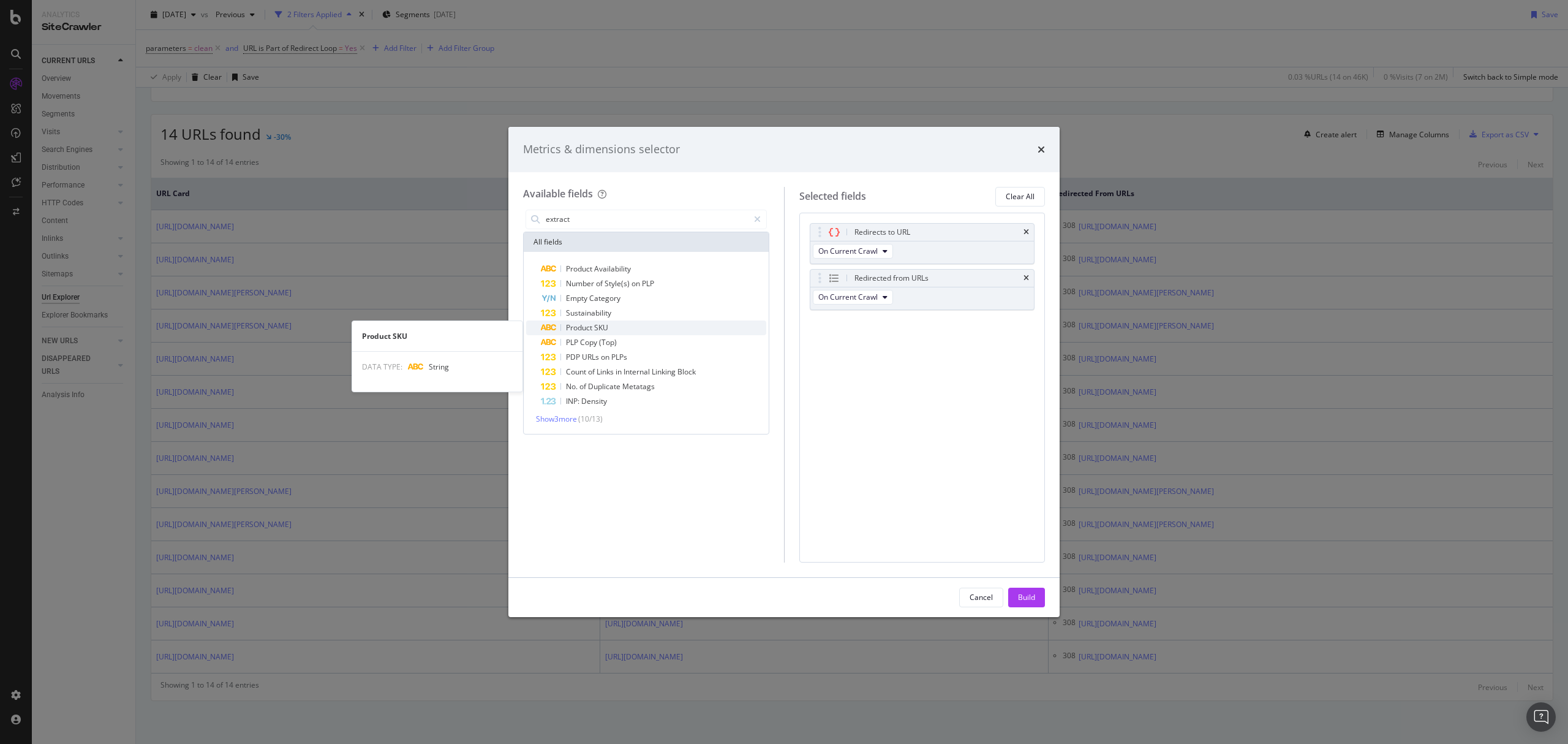
type input "extract"
click at [624, 328] on div "Product SKU" at bounding box center [653, 328] width 225 height 15
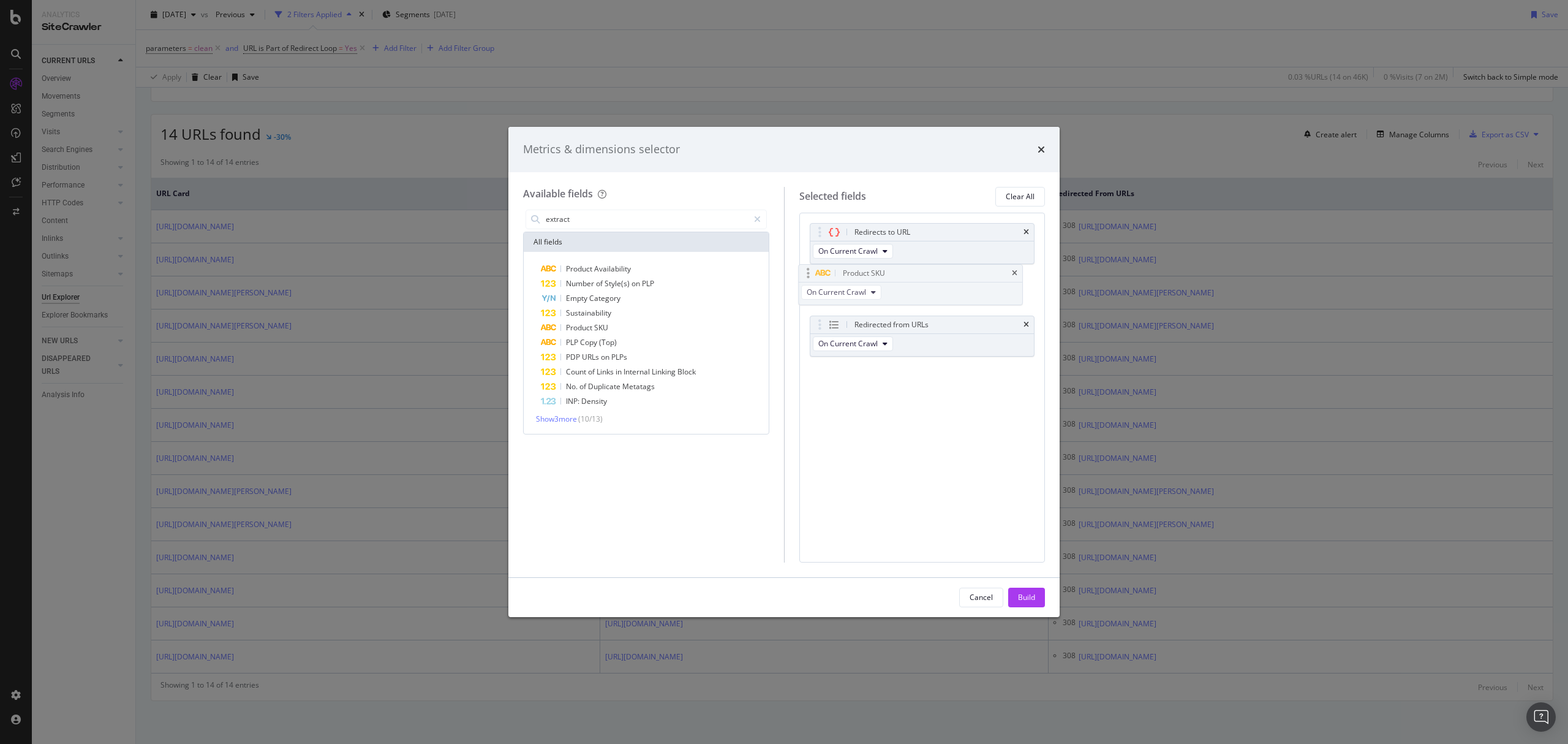
drag, startPoint x: 857, startPoint y: 322, endPoint x: 848, endPoint y: 271, distance: 51.8
click at [848, 270] on body "Analytics SiteCrawler CURRENT URLS Overview Movements Segments Visits Analysis …" at bounding box center [784, 372] width 1568 height 744
drag, startPoint x: 919, startPoint y: 276, endPoint x: 921, endPoint y: 226, distance: 50.0
click at [921, 226] on body "Analytics SiteCrawler CURRENT URLS Overview Movements Segments Visits Analysis …" at bounding box center [784, 372] width 1568 height 744
click at [1032, 599] on div "Build" at bounding box center [1026, 597] width 17 height 11
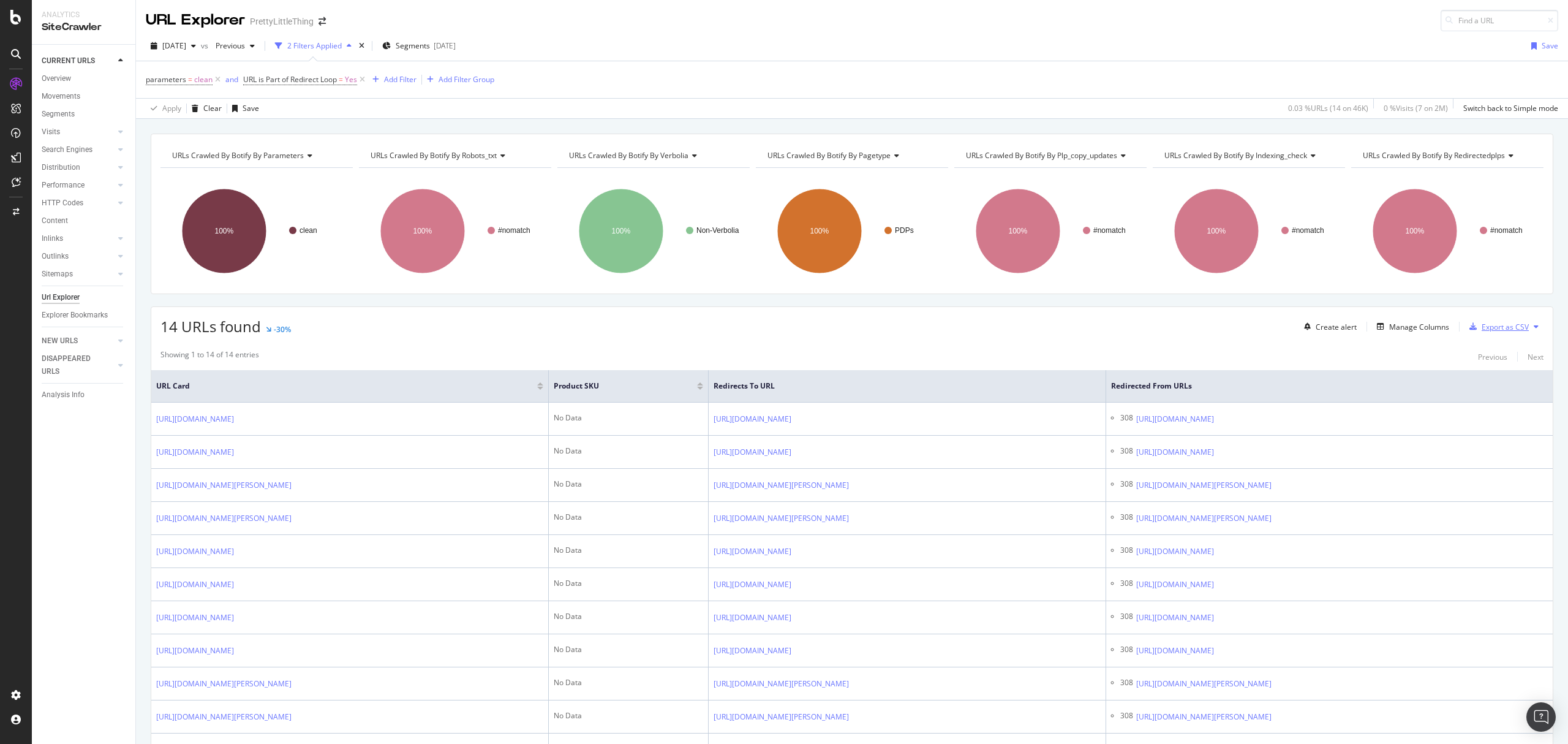
click at [1492, 326] on div "Export as CSV" at bounding box center [1505, 326] width 47 height 11
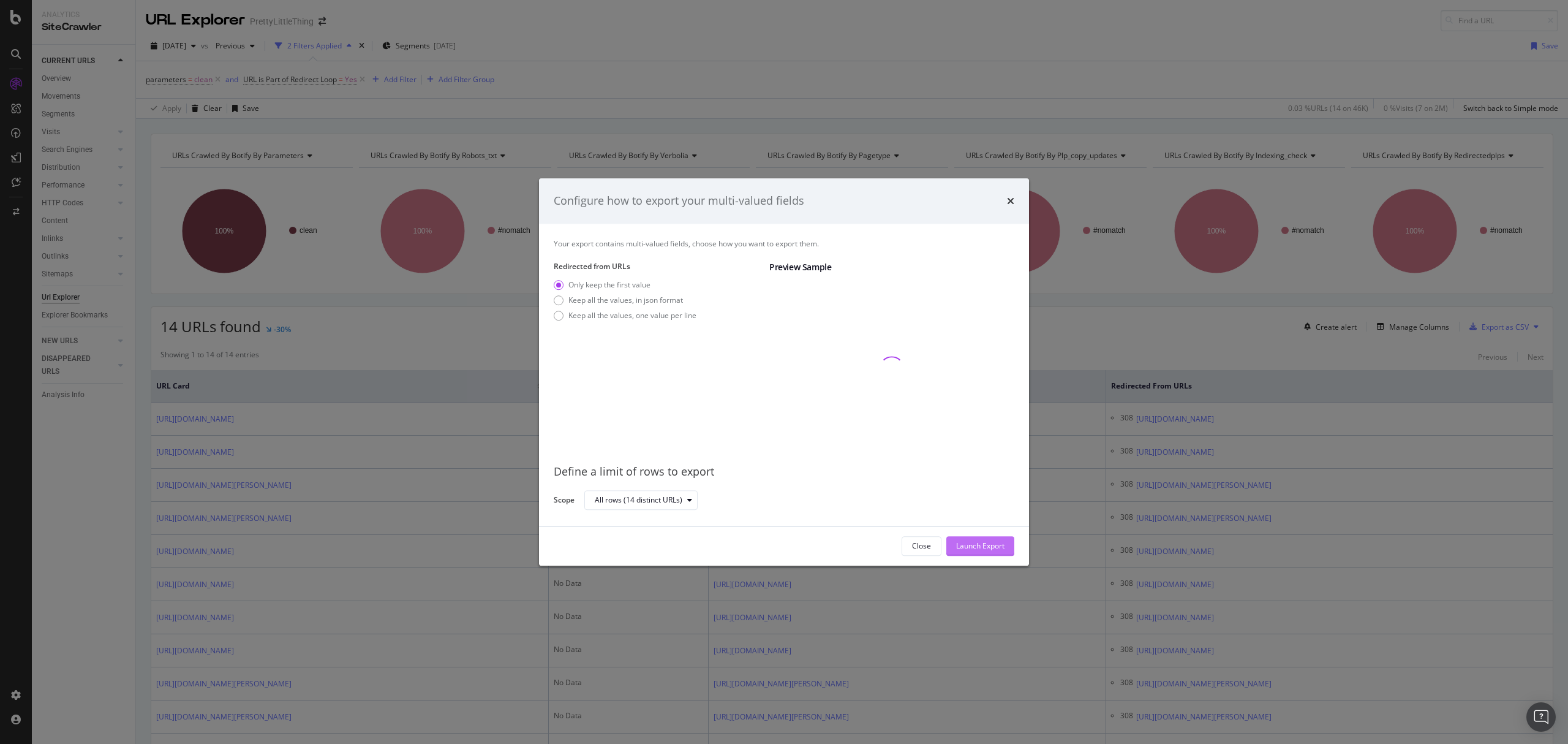
click at [977, 552] on div "Launch Export" at bounding box center [980, 546] width 48 height 18
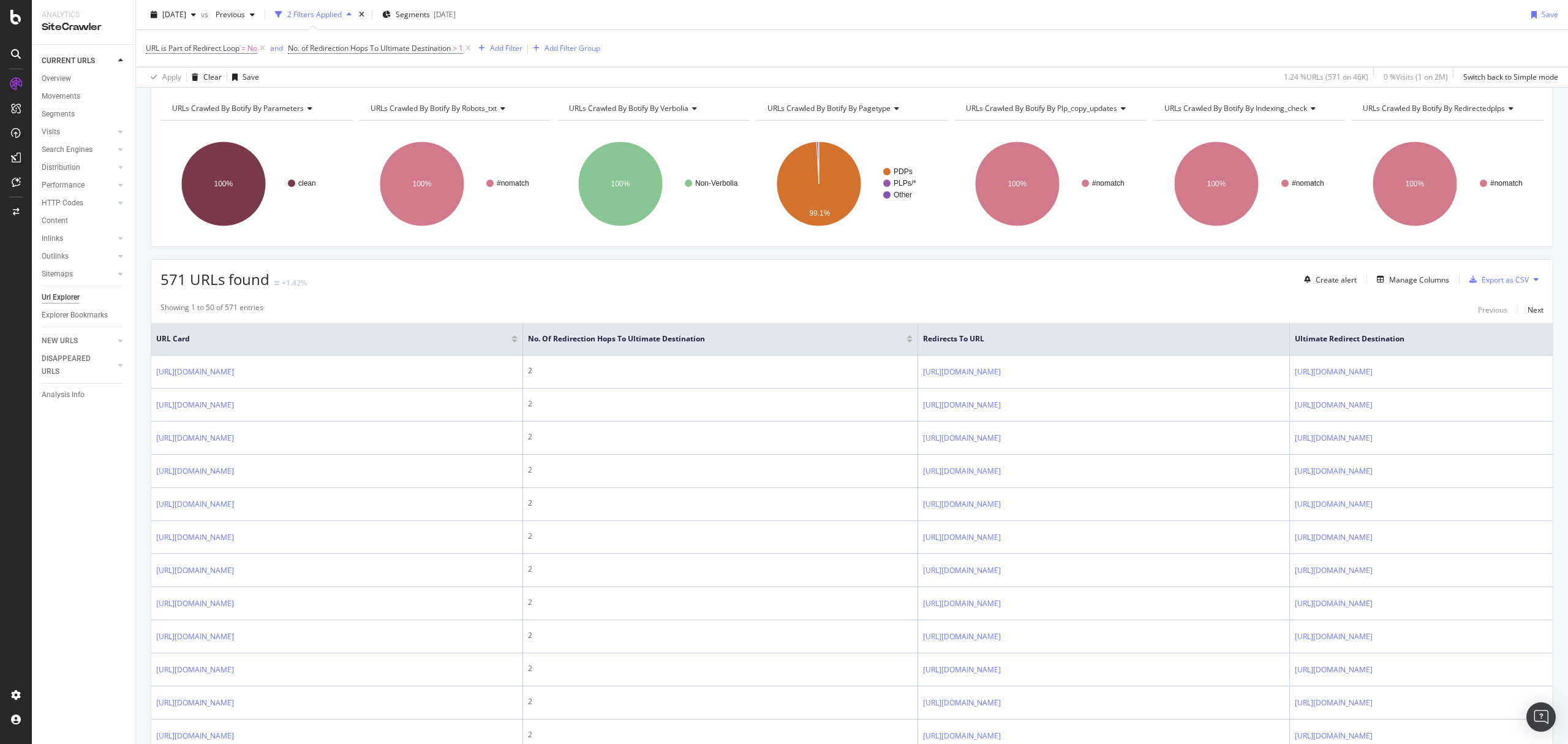
scroll to position [40, 0]
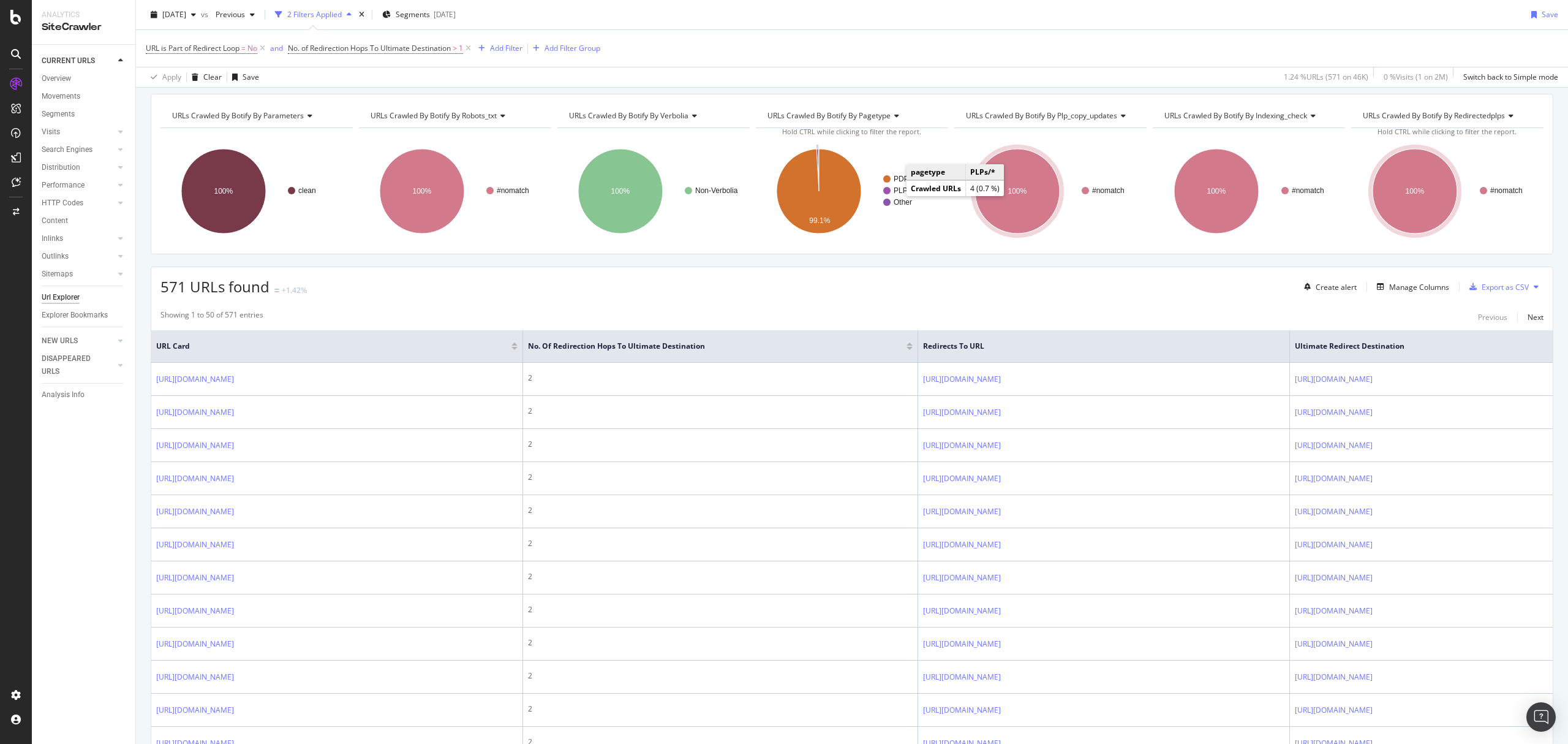
click at [894, 194] on text "PLPs/*" at bounding box center [905, 190] width 22 height 8
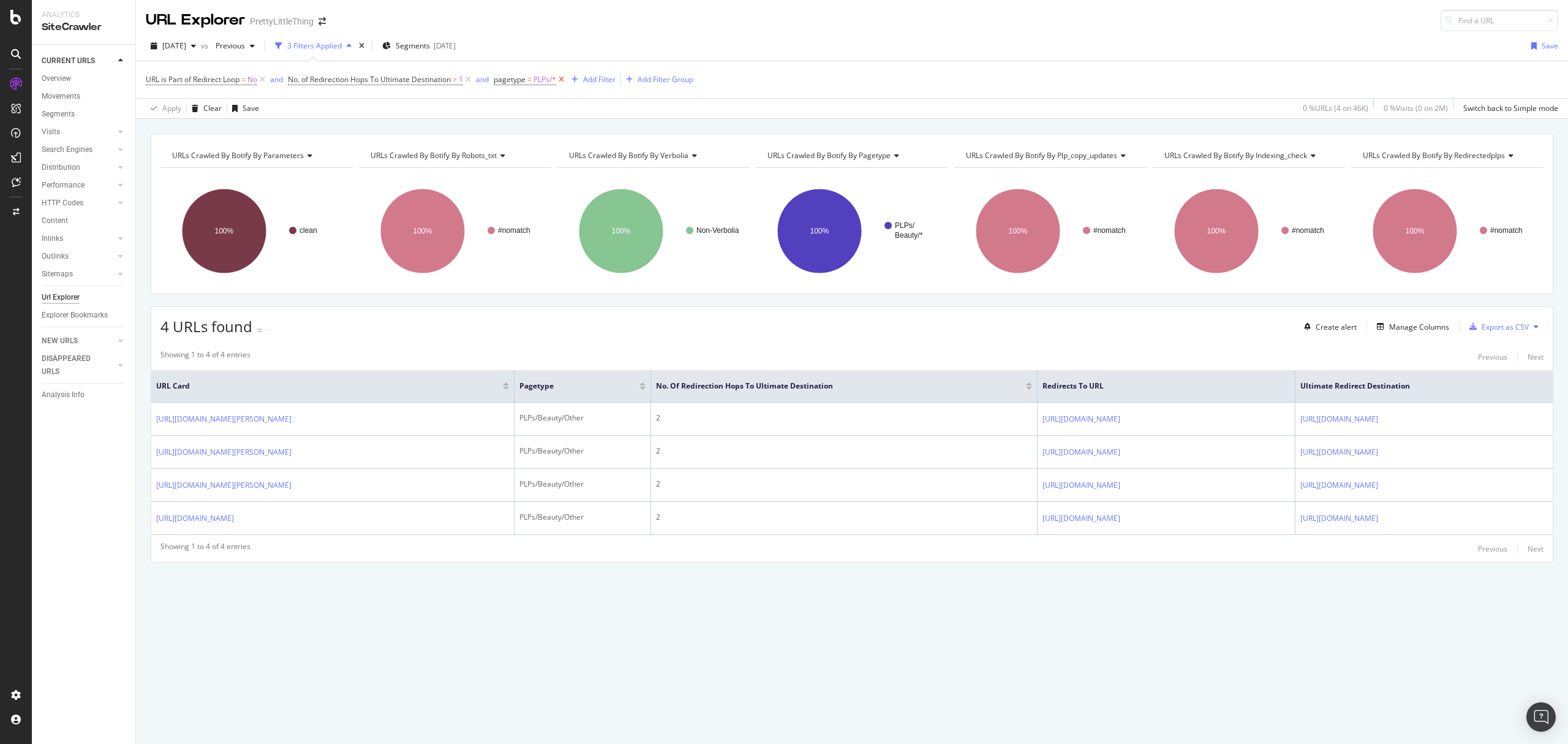
click at [566, 79] on icon at bounding box center [561, 79] width 11 height 12
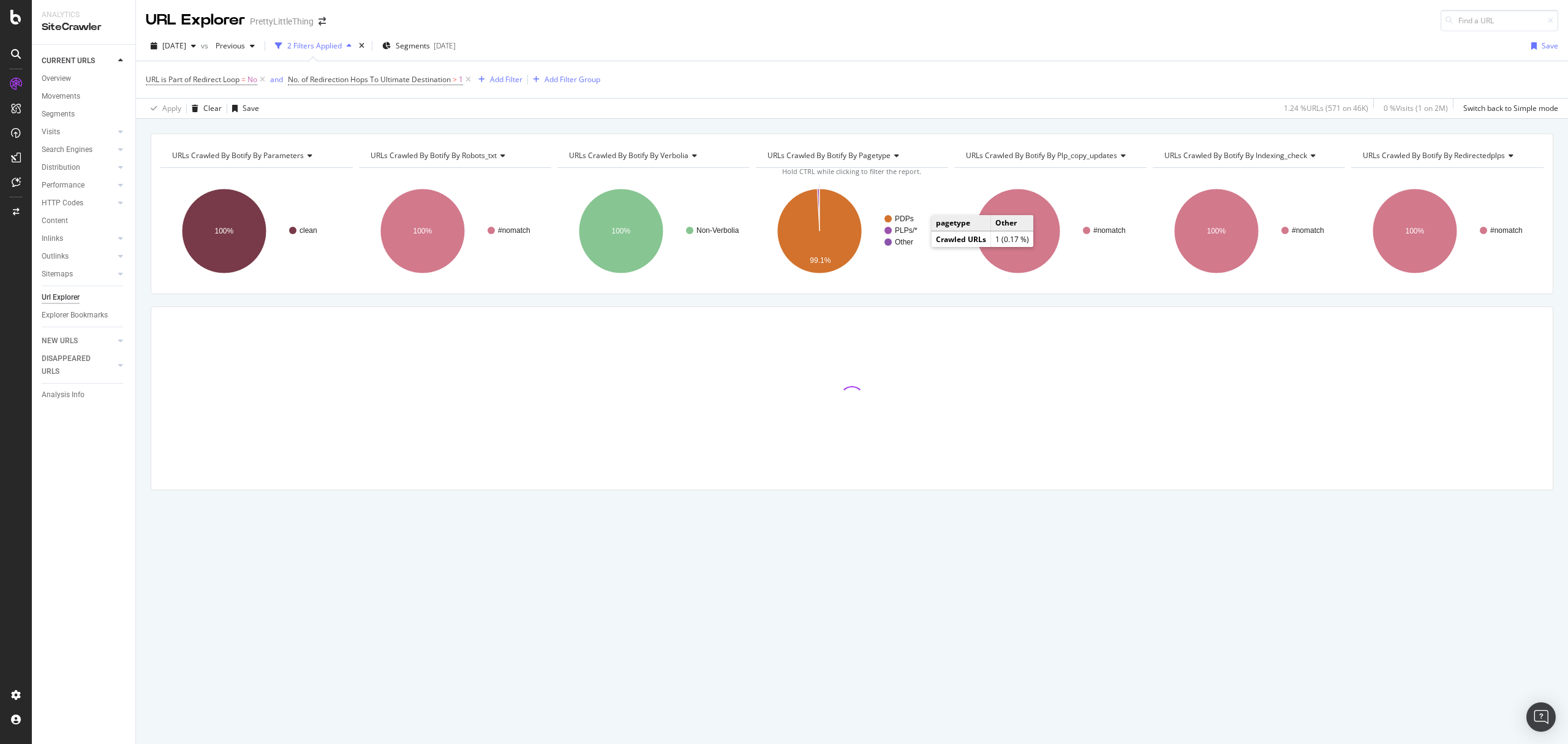
click at [913, 244] on rect "A chart." at bounding box center [912, 242] width 55 height 7
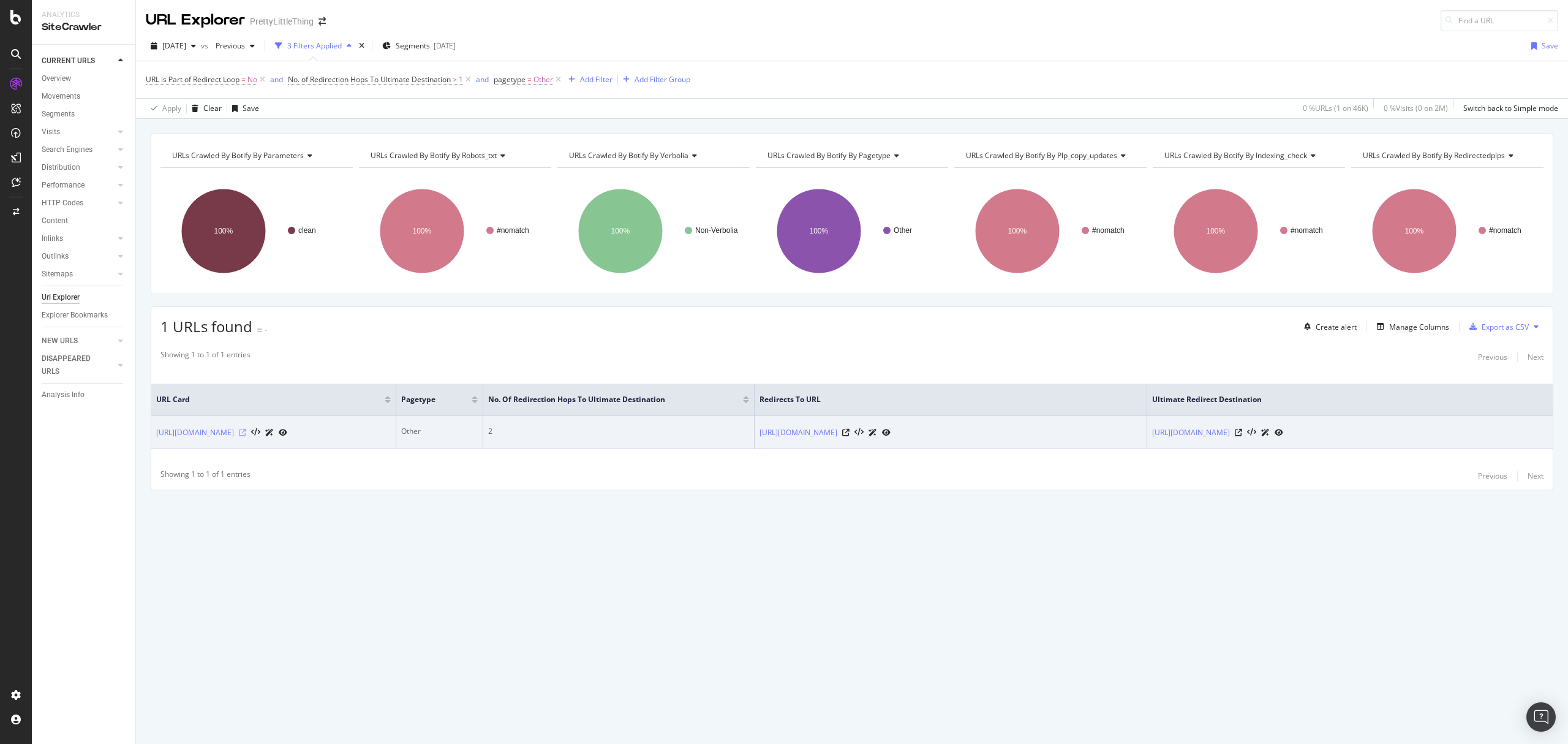
click at [246, 434] on icon at bounding box center [242, 432] width 7 height 7
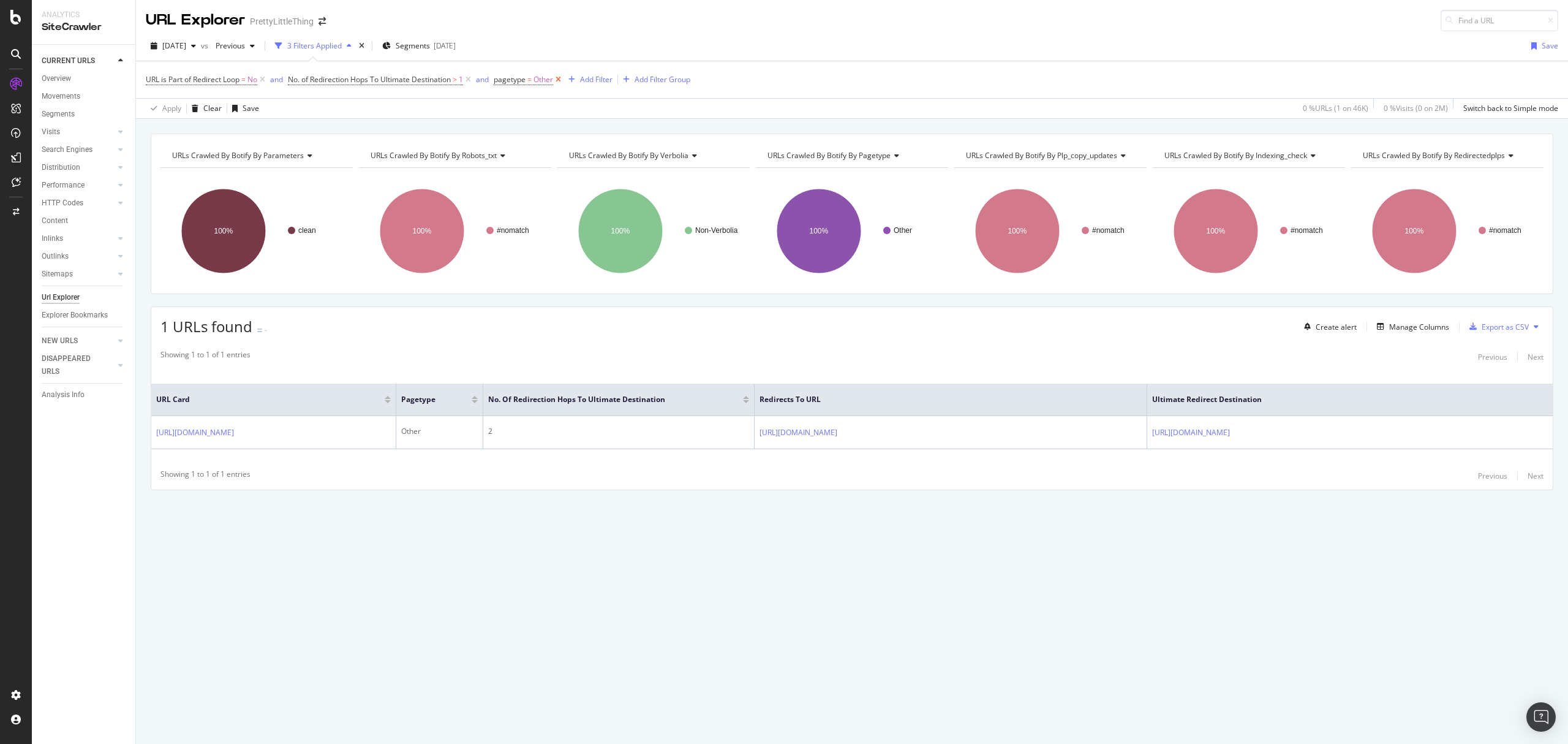
click at [563, 82] on icon at bounding box center [558, 79] width 11 height 12
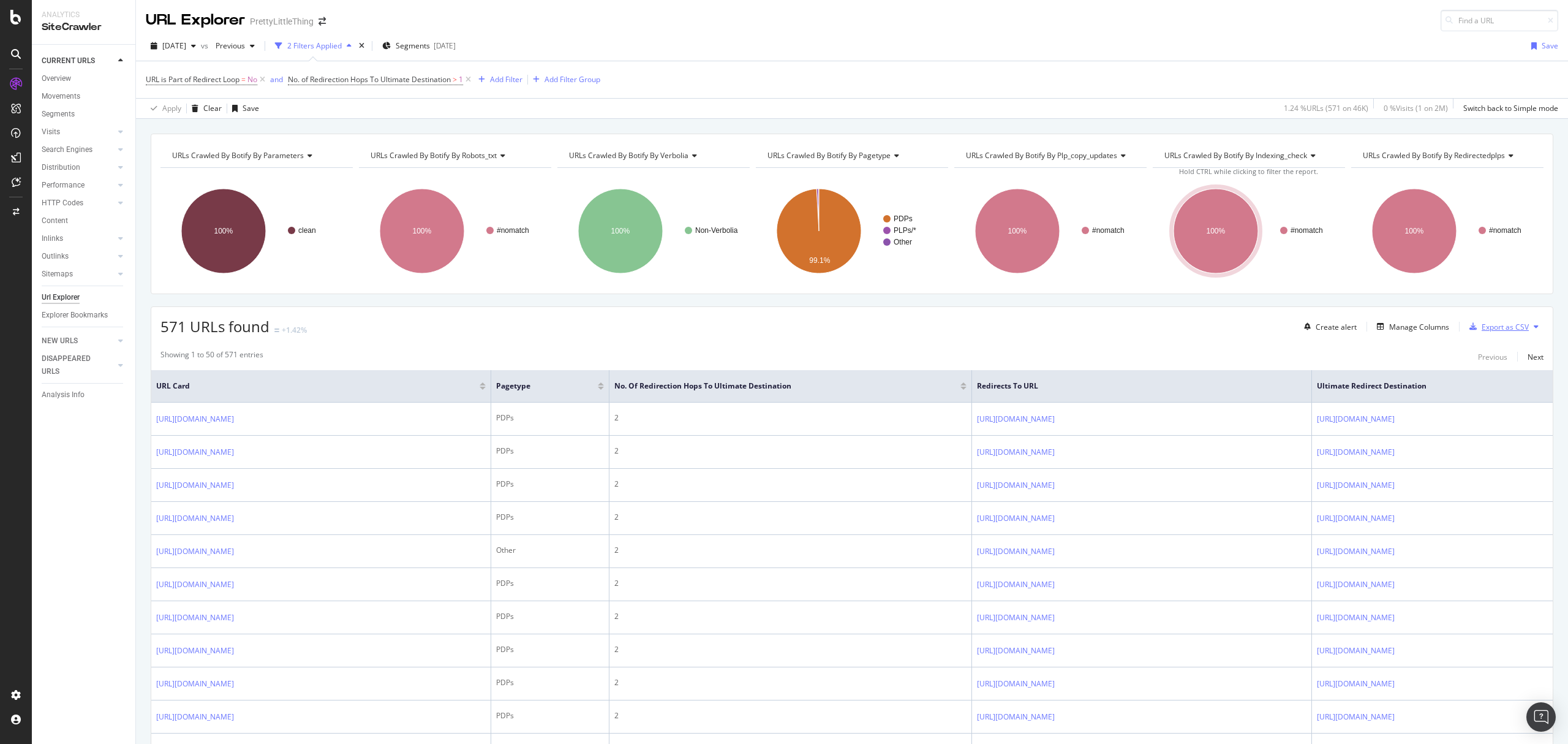
click at [1508, 326] on div "Export as CSV" at bounding box center [1505, 326] width 47 height 11
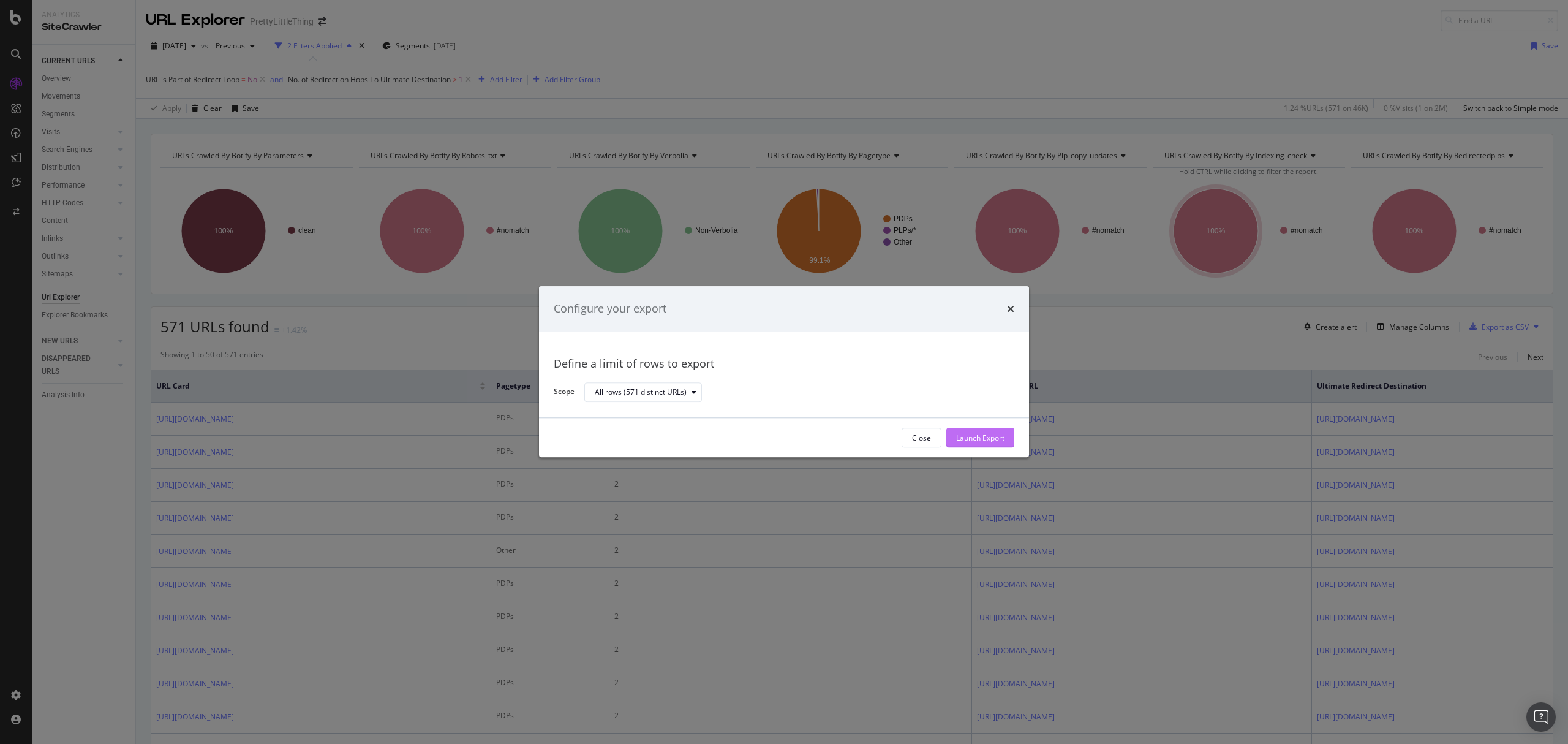
click at [963, 432] on div "Launch Export" at bounding box center [980, 437] width 48 height 11
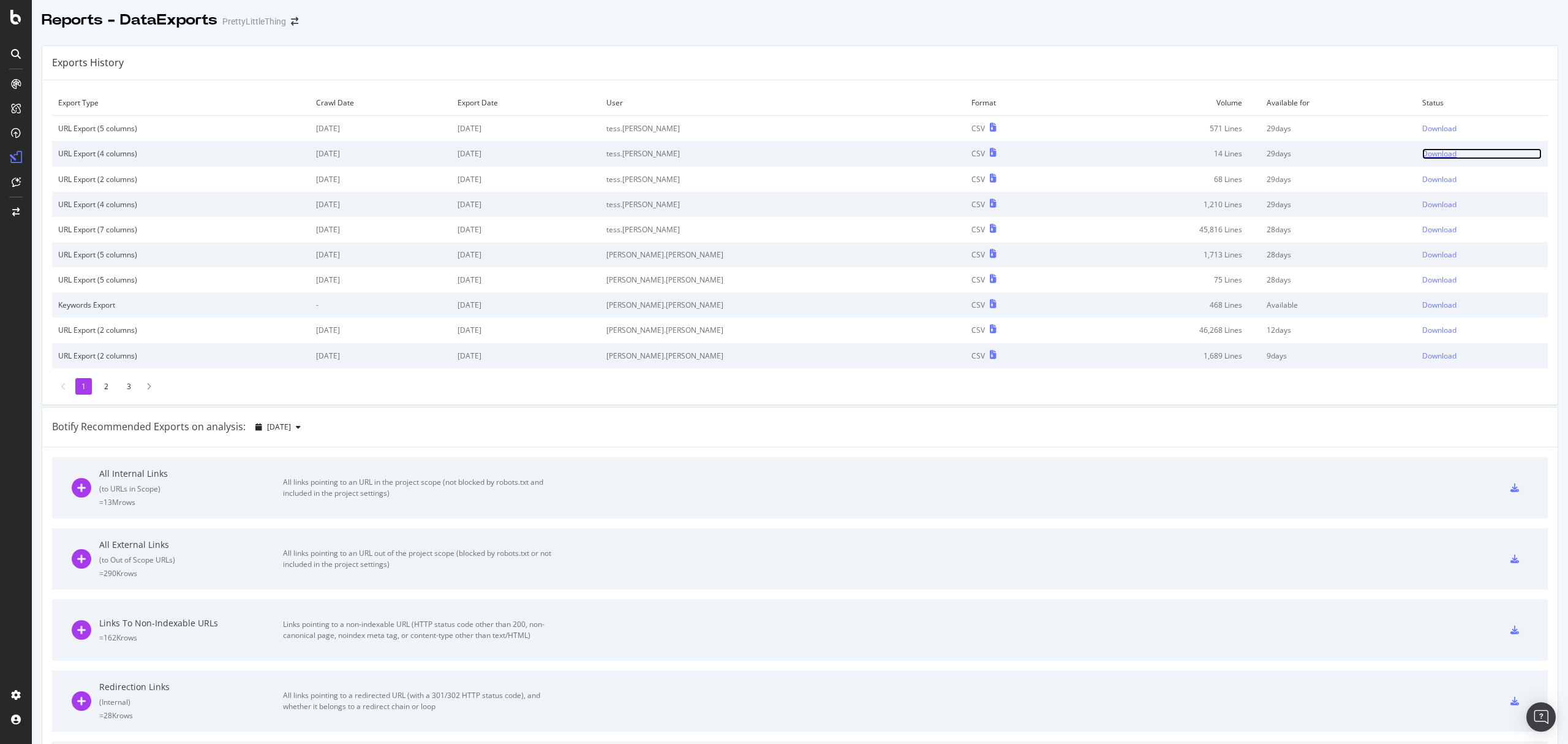
click at [1422, 150] on div "Download" at bounding box center [1439, 153] width 34 height 11
click at [1422, 125] on div "Download" at bounding box center [1439, 128] width 34 height 11
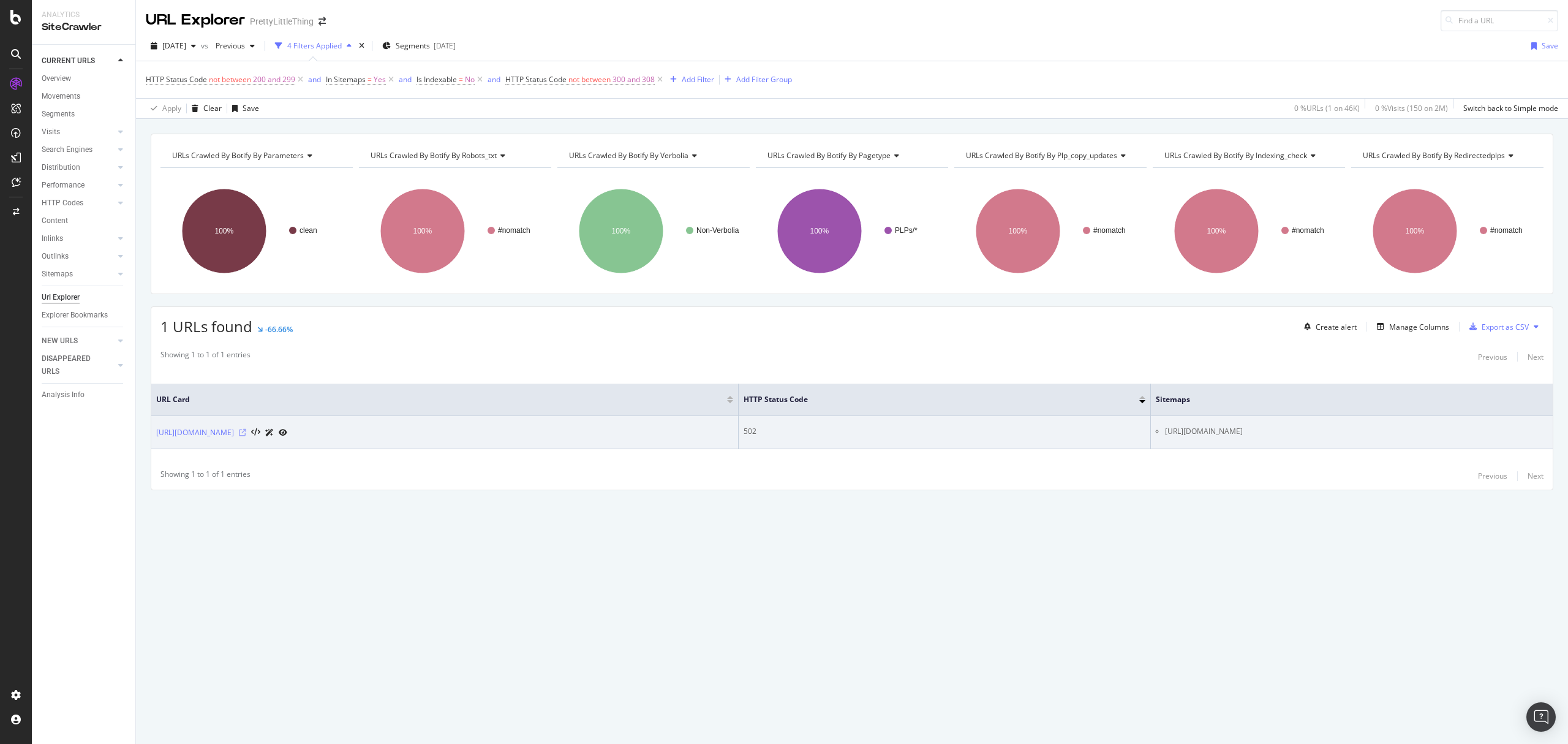
click at [246, 432] on icon at bounding box center [242, 432] width 7 height 7
click at [1205, 432] on li "[URL][DOMAIN_NAME]" at bounding box center [1356, 432] width 383 height 11
drag, startPoint x: 1247, startPoint y: 432, endPoint x: 995, endPoint y: 429, distance: 252.0
click at [995, 429] on tr "https://www.prettylittlething.com/clothing/skirts/satin-skirts.html 502 https:/…" at bounding box center [852, 432] width 1401 height 33
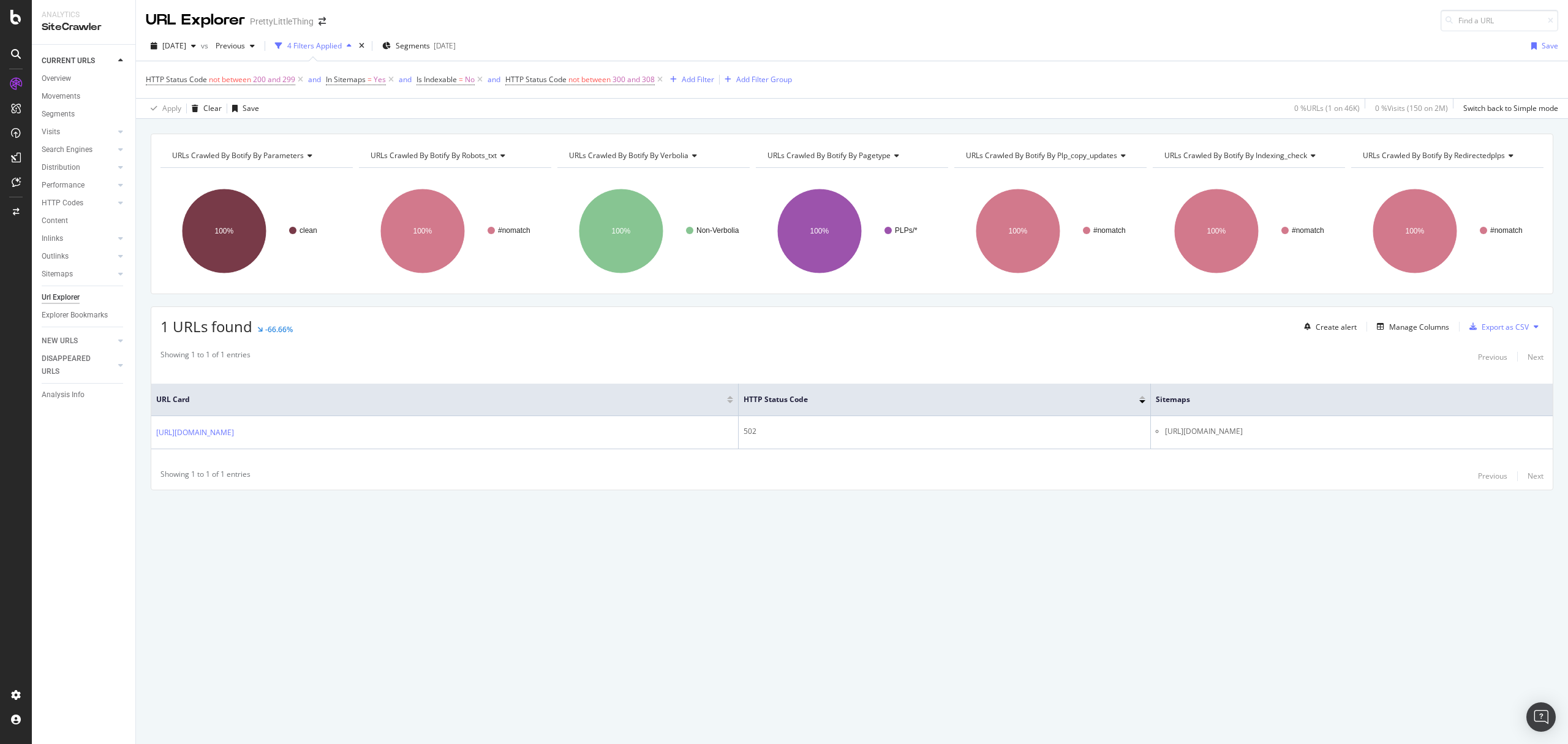
copy tr "https://www.prettylittlething.com/sitemaps/category/sitemap_1.xml"
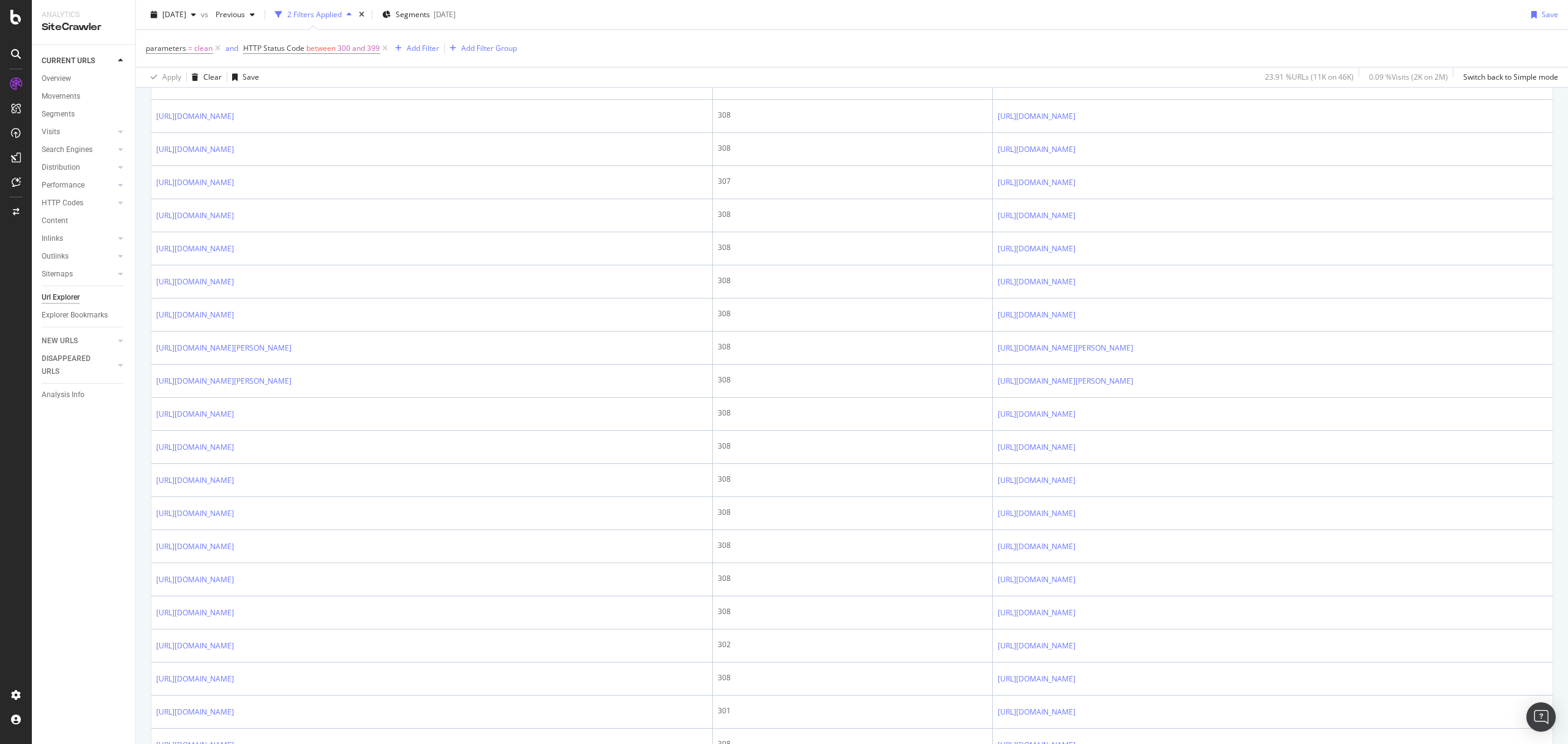
scroll to position [490, 0]
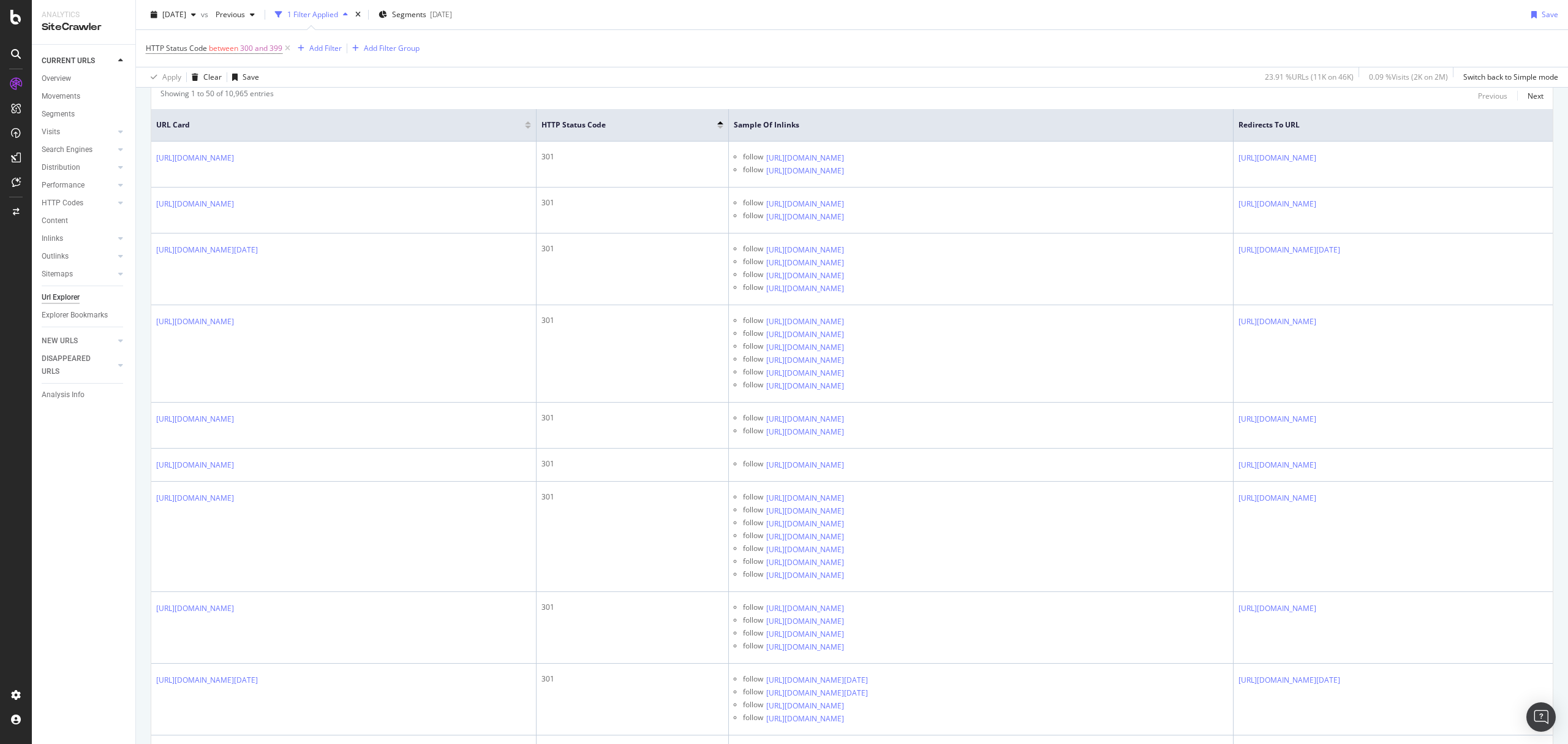
scroll to position [245, 0]
